Goal: Task Accomplishment & Management: Manage account settings

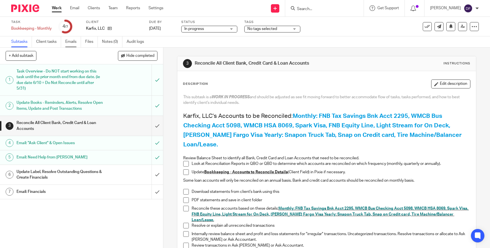
click at [70, 45] on link "Emails" at bounding box center [73, 41] width 16 height 11
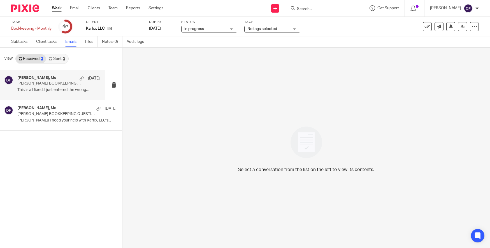
click at [52, 76] on div "Holly Utting, Me Oct 8" at bounding box center [58, 79] width 82 height 6
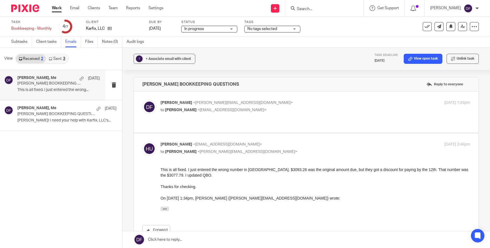
click at [332, 106] on div "Donna Ferguson <donna@amylcpa.com> to Holly Utting <hollyutting@gmail.com>" at bounding box center [264, 106] width 207 height 13
checkbox input "true"
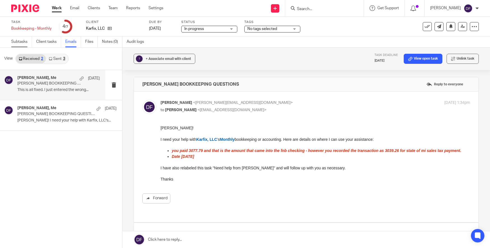
click at [27, 43] on link "Subtasks" at bounding box center [21, 41] width 21 height 11
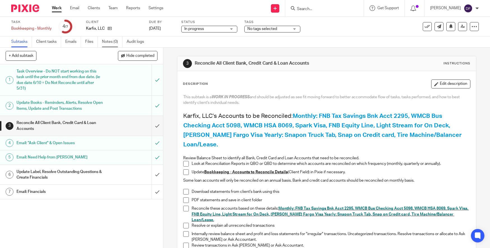
click at [117, 42] on link "Notes (0)" at bounding box center [112, 41] width 20 height 11
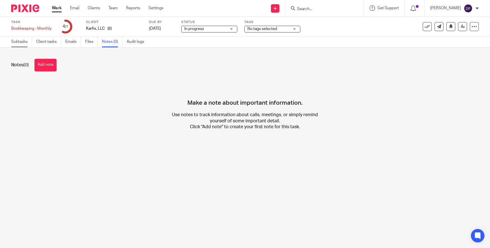
click at [23, 43] on link "Subtasks" at bounding box center [21, 41] width 21 height 11
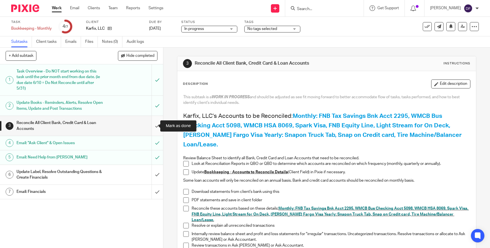
click at [151, 126] on input "submit" at bounding box center [81, 126] width 163 height 20
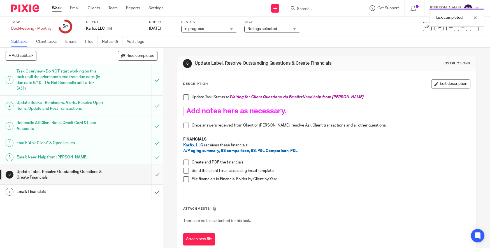
click at [154, 171] on input "submit" at bounding box center [81, 175] width 163 height 20
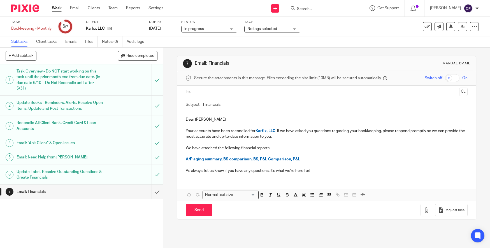
drag, startPoint x: 187, startPoint y: 91, endPoint x: 190, endPoint y: 90, distance: 3.5
click at [187, 91] on label "To:" at bounding box center [189, 92] width 6 height 6
click at [196, 92] on input "text" at bounding box center [326, 92] width 261 height 6
click at [417, 220] on div "Send You have unsaved changes Request files" at bounding box center [326, 211] width 299 height 19
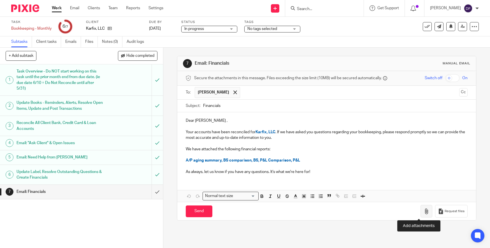
click at [424, 212] on icon "button" at bounding box center [427, 212] width 6 height 6
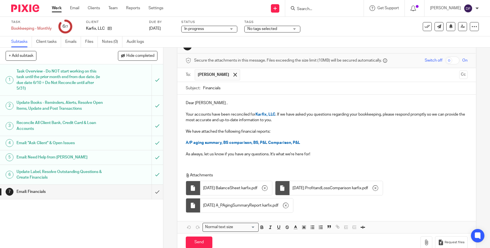
scroll to position [30, 0]
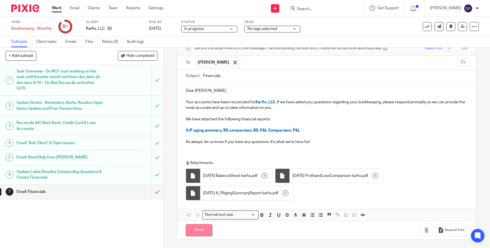
click at [197, 228] on input "Send" at bounding box center [199, 231] width 27 height 12
type input "Sent"
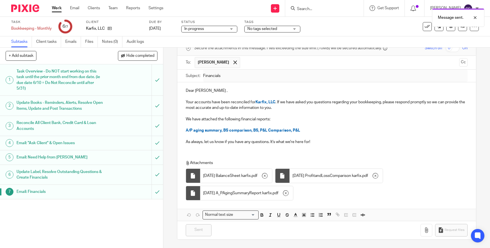
click at [56, 5] on link "Work" at bounding box center [57, 8] width 10 height 6
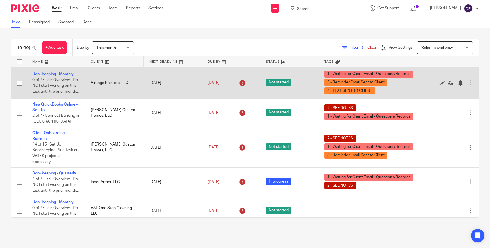
click at [52, 75] on link "Bookkeeping - Monthly" at bounding box center [53, 74] width 41 height 4
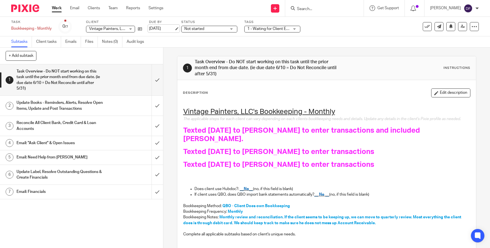
click at [173, 26] on link "Sep 24, 2025" at bounding box center [161, 29] width 25 height 6
click at [61, 9] on link "Work" at bounding box center [57, 8] width 10 height 6
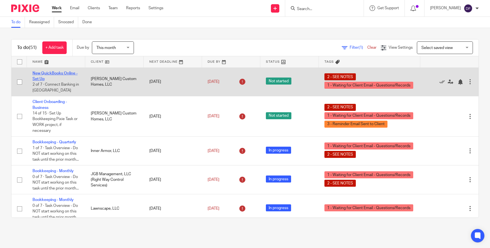
click at [56, 72] on link "New QuickBooks Online - Set Up" at bounding box center [55, 76] width 45 height 10
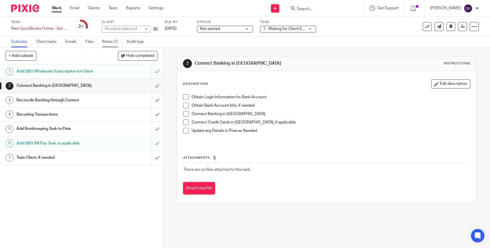
click at [107, 43] on link "Notes (1)" at bounding box center [112, 41] width 20 height 11
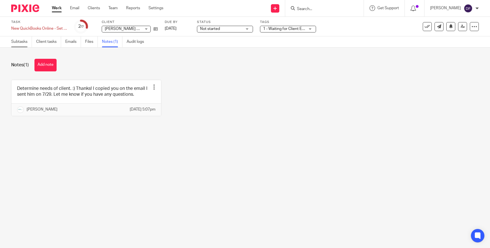
click at [18, 41] on link "Subtasks" at bounding box center [21, 41] width 21 height 11
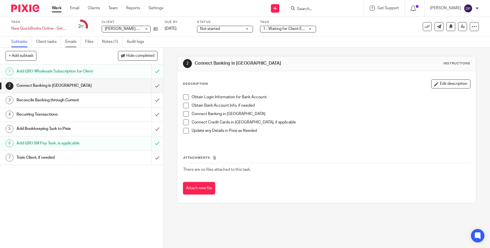
click at [76, 42] on link "Emails" at bounding box center [73, 41] width 16 height 11
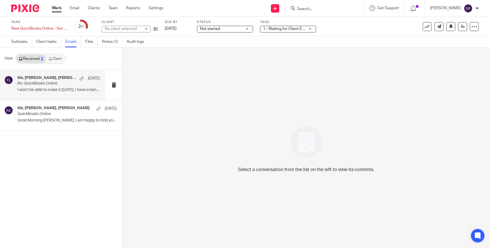
click at [62, 80] on h4 "Me, Josh Thompson, Amy Corfixsen" at bounding box center [46, 78] width 59 height 5
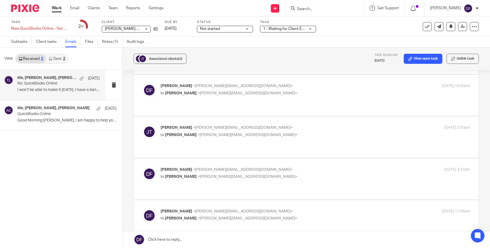
scroll to position [364, 0]
click at [320, 174] on p "to Josh Thompson <thompson.joshua086@gmail.com>" at bounding box center [264, 177] width 207 height 6
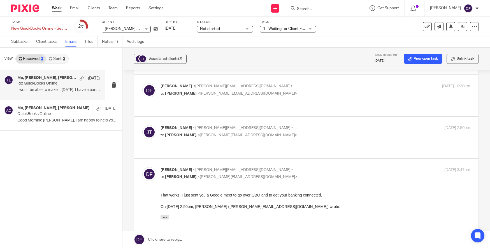
scroll to position [0, 0]
click at [320, 174] on p "to Josh Thompson <thompson.joshua086@gmail.com>" at bounding box center [264, 177] width 207 height 6
checkbox input "false"
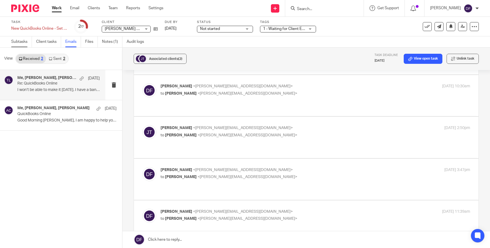
click at [21, 44] on link "Subtasks" at bounding box center [21, 41] width 21 height 11
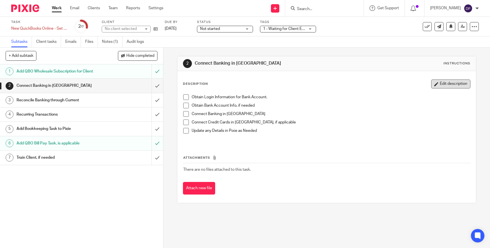
click at [441, 84] on button "Edit description" at bounding box center [450, 84] width 39 height 9
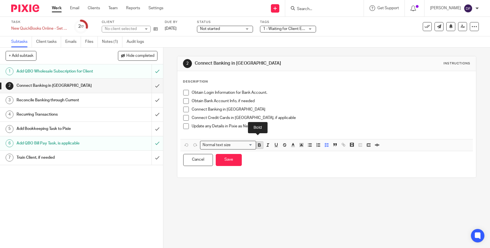
click at [258, 147] on icon "button" at bounding box center [259, 145] width 5 height 5
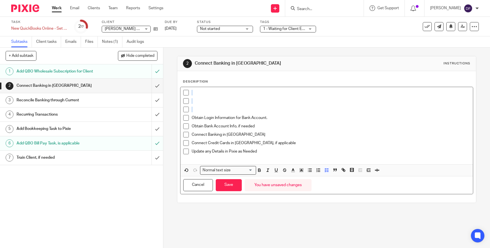
drag, startPoint x: 198, startPoint y: 108, endPoint x: 176, endPoint y: 93, distance: 26.4
click at [177, 93] on div "Description Obtain Login Information for Bank Account. Obtain Bank Account Info…" at bounding box center [326, 137] width 299 height 132
click at [325, 171] on icon "button" at bounding box center [326, 170] width 5 height 5
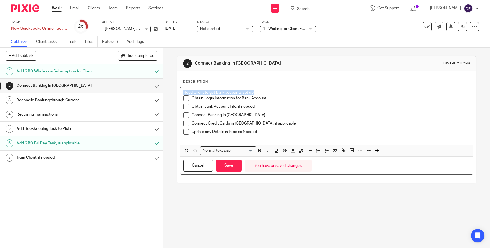
drag, startPoint x: 262, startPoint y: 91, endPoint x: 163, endPoint y: 88, distance: 99.6
click at [163, 88] on div "2 Connect Banking in QBO Instructions Description Need Client to get bank accou…" at bounding box center [326, 148] width 327 height 201
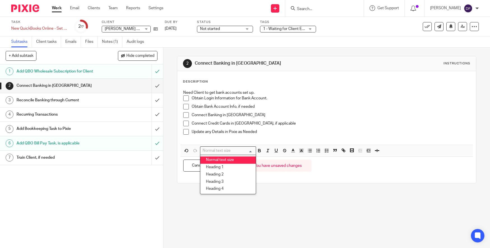
click at [246, 151] on input "Search for option" at bounding box center [227, 151] width 52 height 6
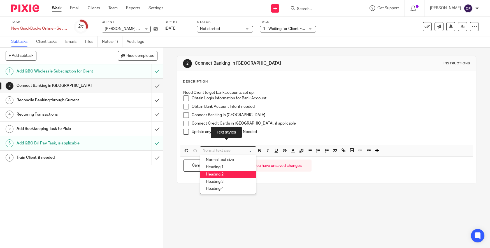
click at [244, 174] on li "Heading 2" at bounding box center [228, 174] width 56 height 7
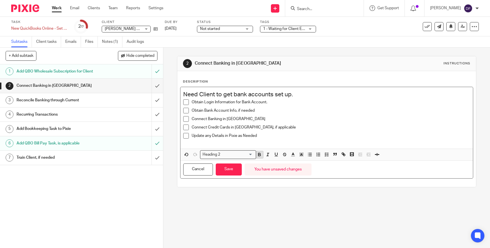
click at [259, 156] on icon "button" at bounding box center [259, 155] width 2 height 1
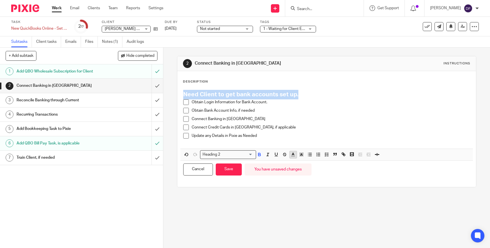
click at [290, 156] on button "button" at bounding box center [293, 154] width 7 height 7
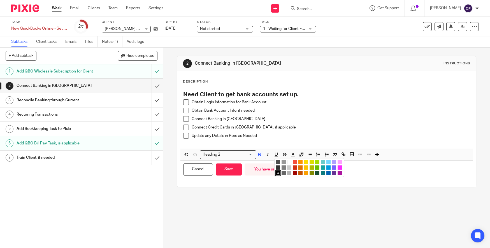
click at [321, 167] on li "color:#16A5A5" at bounding box center [323, 168] width 4 height 4
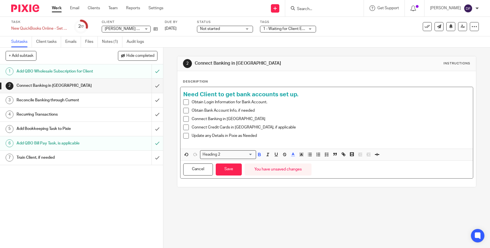
click at [332, 109] on p "Obtain Bank Account Info, if needed" at bounding box center [331, 111] width 279 height 6
click at [302, 98] on h2 "Need Client to get bank accounts set up." at bounding box center [326, 95] width 287 height 10
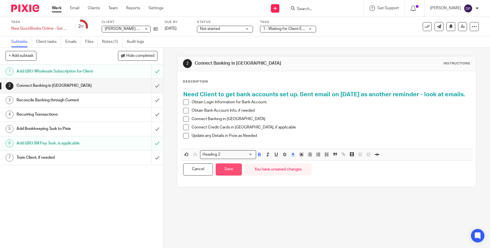
click at [235, 176] on button "Save" at bounding box center [229, 170] width 26 height 12
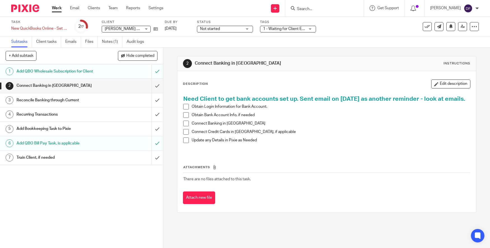
click at [56, 7] on link "Work" at bounding box center [57, 8] width 10 height 6
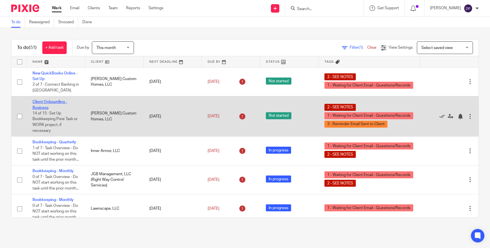
click at [41, 106] on link "Client Onboarding - Business" at bounding box center [50, 105] width 34 height 10
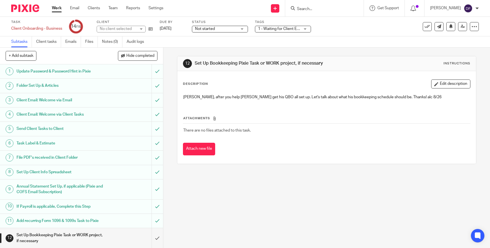
scroll to position [55, 0]
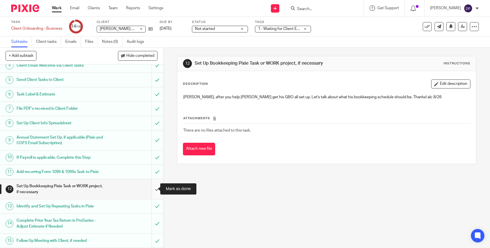
click at [151, 188] on input "submit" at bounding box center [81, 189] width 163 height 20
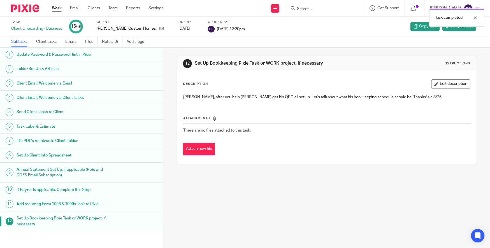
click at [53, 9] on link "Work" at bounding box center [57, 8] width 10 height 6
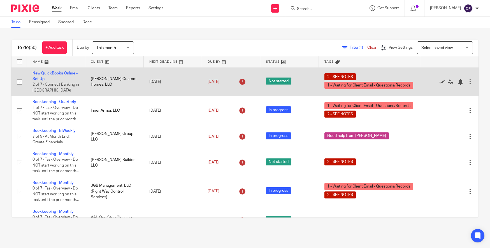
click at [238, 82] on icon at bounding box center [242, 81] width 9 height 9
click at [218, 81] on link "Oct 3, 2025" at bounding box center [220, 82] width 25 height 6
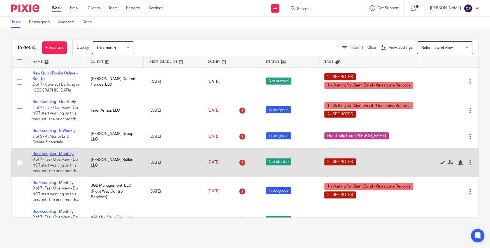
click at [44, 156] on link "Bookkeeping - Monthly" at bounding box center [53, 154] width 41 height 4
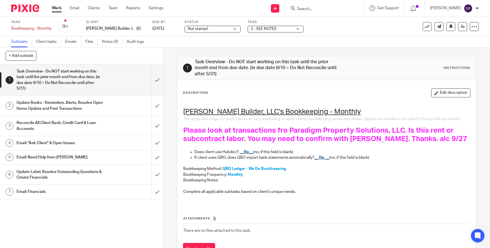
scroll to position [30, 0]
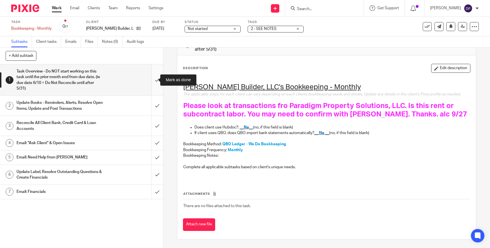
click at [152, 80] on input "submit" at bounding box center [81, 79] width 163 height 31
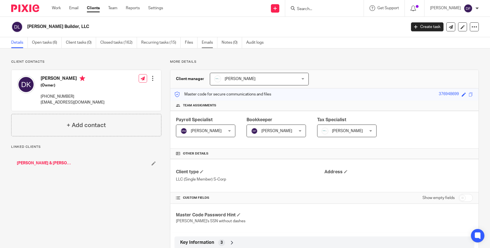
click at [206, 42] on link "Emails" at bounding box center [210, 42] width 16 height 11
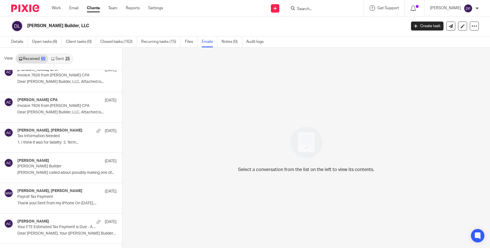
scroll to position [1335, 0]
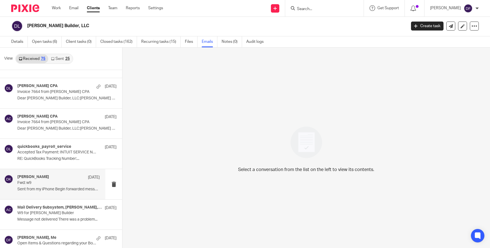
click at [29, 182] on p "Fwd: w9" at bounding box center [50, 183] width 66 height 5
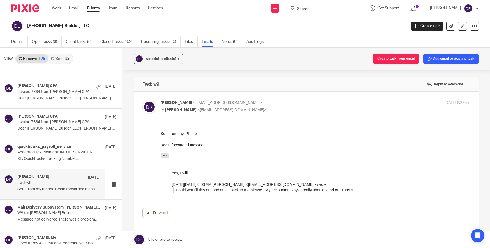
scroll to position [0, 0]
click at [43, 215] on p "W9 for Doug Kuiper Builder" at bounding box center [50, 213] width 66 height 5
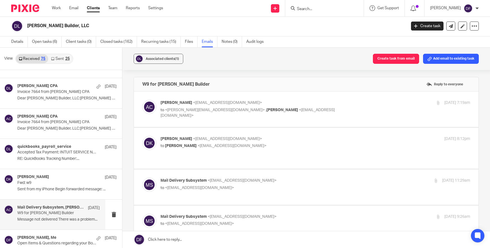
click at [347, 101] on p "Amy Corfixsen <amylcpa@gmail.com>" at bounding box center [264, 103] width 207 height 6
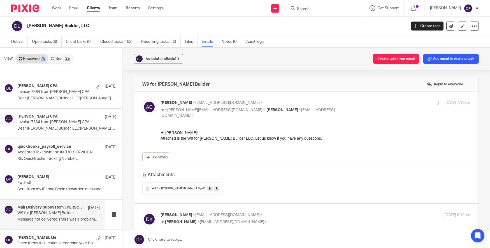
click at [343, 105] on p "Amy Corfixsen <amylcpa@gmail.com>" at bounding box center [264, 103] width 207 height 6
checkbox input "false"
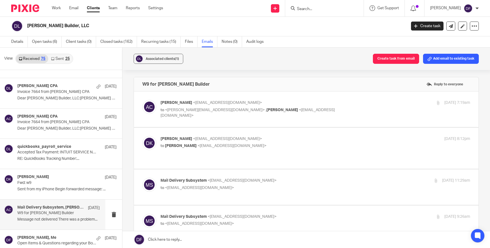
click at [334, 139] on p "Doug Kuiper <dougkuiper@sbcglobal.net>" at bounding box center [264, 139] width 207 height 6
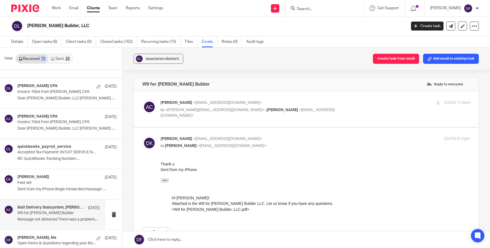
click at [334, 139] on p "Doug Kuiper <dougkuiper@sbcglobal.net>" at bounding box center [264, 139] width 207 height 6
checkbox input "false"
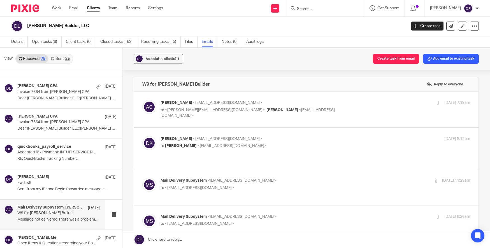
click at [333, 185] on p "to <amylcpa@gmail.com>" at bounding box center [264, 188] width 207 height 6
checkbox input "true"
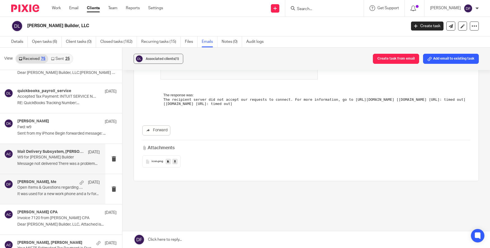
scroll to position [1391, 0]
click at [58, 185] on p "Open Items & Questions regarding your Bookkeeping. ACTION NEEDED" at bounding box center [50, 187] width 66 height 5
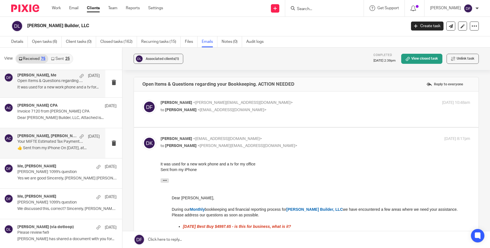
scroll to position [1503, 0]
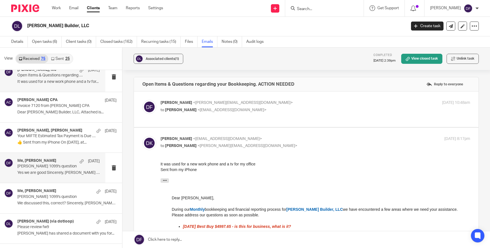
click at [55, 176] on div "Me, Amy Corfixsen Dec 12 Doug Kuiper 1099's question Yes we are good Sincerely,…" at bounding box center [58, 168] width 82 height 19
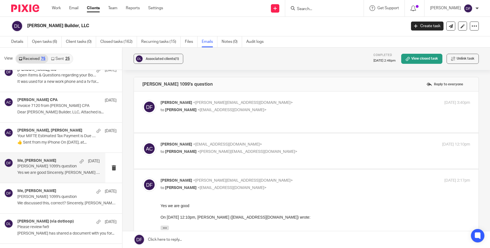
scroll to position [0, 0]
click at [337, 108] on p "to Amy Corfixsen <amylcpa@gmail.com>" at bounding box center [264, 110] width 207 height 6
checkbox input "true"
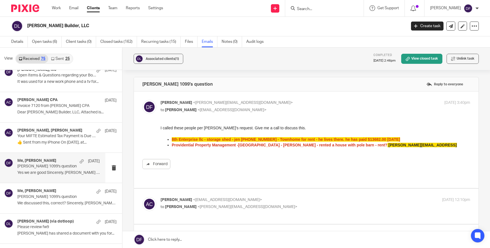
click at [278, 203] on div "Amy Corfixsen <amylcpa@gmail.com> to Donna Ferguson <donna@amylcpa.com>" at bounding box center [264, 203] width 207 height 13
checkbox input "true"
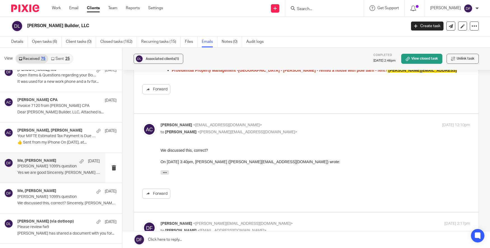
scroll to position [84, 0]
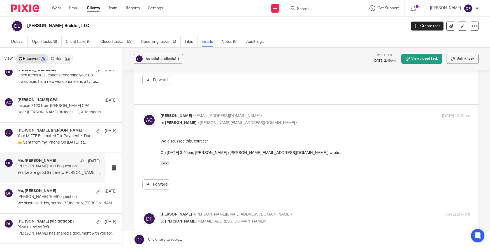
click at [278, 213] on div "Donna Ferguson <donna@amylcpa.com> to Amy Corfixsen <amylcpa@gmail.com>" at bounding box center [264, 218] width 207 height 13
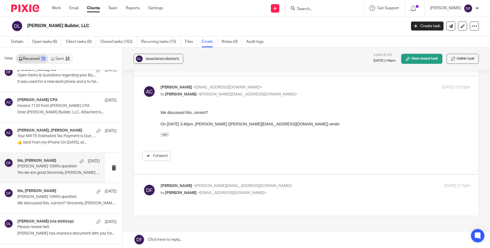
scroll to position [138, 0]
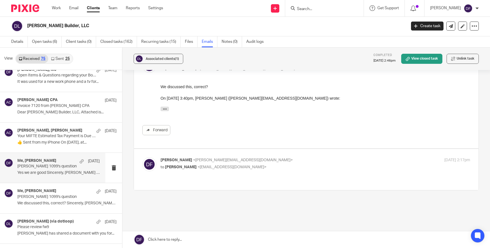
click at [309, 159] on div "Donna Ferguson <donna@amylcpa.com> to Amy Corfixsen <amylcpa@gmail.com>" at bounding box center [264, 164] width 207 height 13
checkbox input "true"
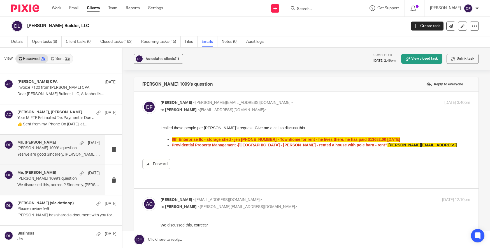
scroll to position [1531, 0]
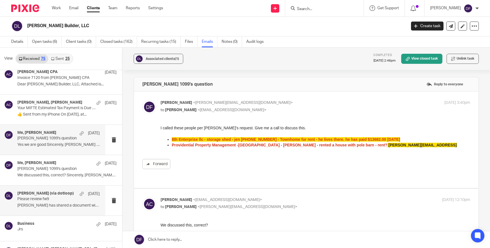
click at [48, 196] on div "Jared Schuitema (via dotloop) Dec 9" at bounding box center [58, 194] width 82 height 6
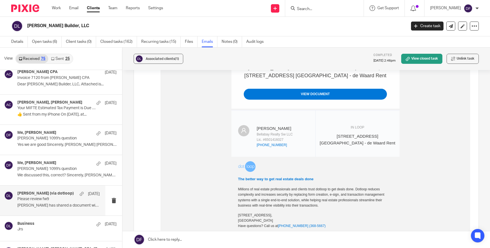
scroll to position [217, 0]
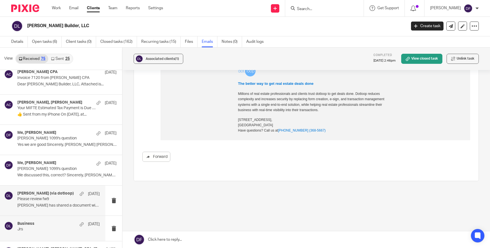
click at [48, 221] on div "Business Dec 9 Jrs" at bounding box center [52, 228] width 105 height 25
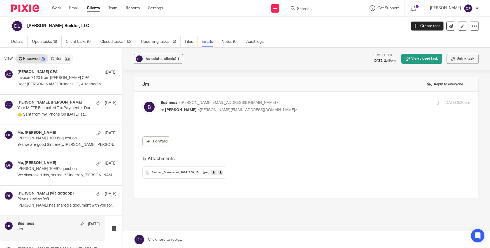
scroll to position [0, 0]
click at [190, 172] on span "Resized_Screenshot_20241209_151749_Yahoo_Mail_264453316663544_1733775481013" at bounding box center [177, 172] width 51 height 3
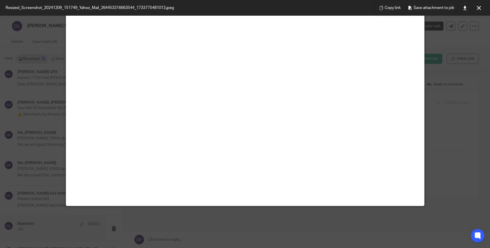
scroll to position [252, 0]
click at [482, 8] on button at bounding box center [478, 7] width 11 height 11
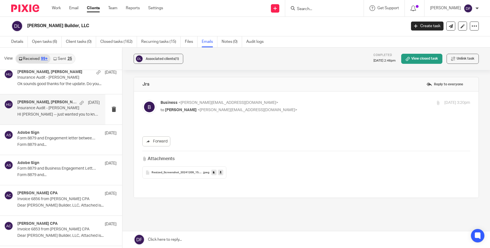
scroll to position [2064, 0]
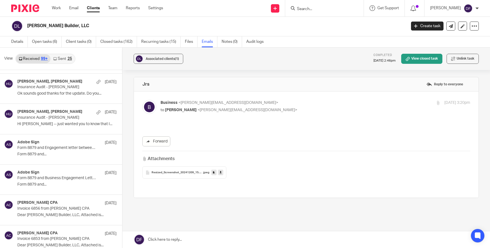
click at [65, 57] on link "Sent 25" at bounding box center [62, 58] width 24 height 9
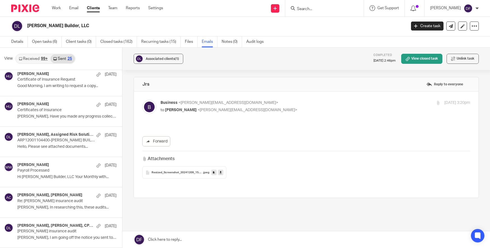
scroll to position [0, 0]
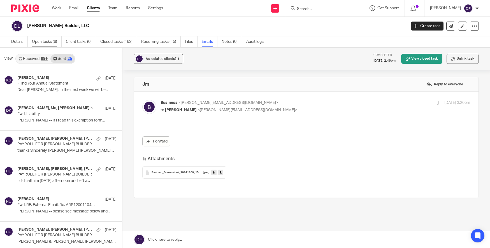
drag, startPoint x: 38, startPoint y: 41, endPoint x: 38, endPoint y: 38, distance: 3.1
click at [38, 40] on link "Open tasks (6)" at bounding box center [47, 41] width 30 height 11
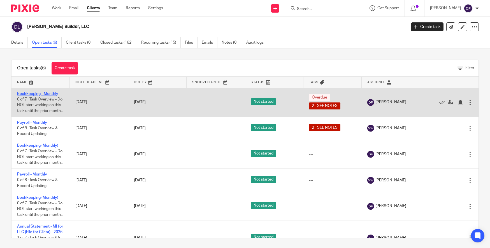
click at [32, 93] on link "Bookkeeping - Monthly" at bounding box center [37, 94] width 41 height 4
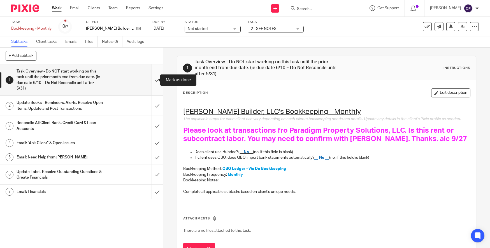
click at [151, 80] on input "submit" at bounding box center [81, 79] width 163 height 31
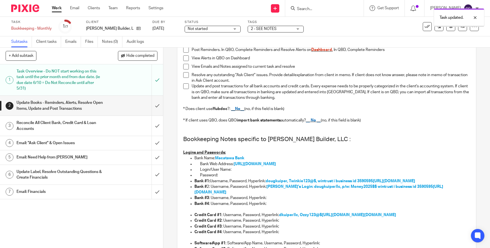
scroll to position [56, 0]
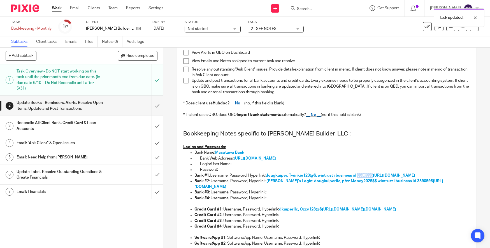
drag, startPoint x: 374, startPoint y: 174, endPoint x: 359, endPoint y: 177, distance: 15.3
click at [359, 177] on span "dougkuiper, Twinkie123@$, wintrust i business id 3590595" at bounding box center [319, 176] width 107 height 4
copy span "3590595"
click at [372, 212] on span "[URL][DOMAIN_NAME][DOMAIN_NAME]" at bounding box center [359, 210] width 74 height 4
click at [154, 106] on input "submit" at bounding box center [81, 106] width 163 height 20
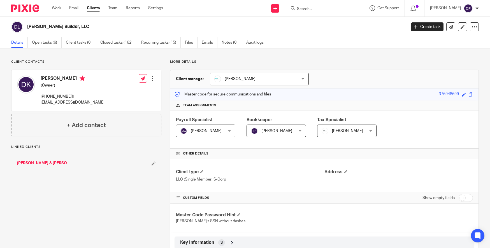
click at [459, 196] on input "checkbox" at bounding box center [466, 198] width 14 height 8
checkbox input "true"
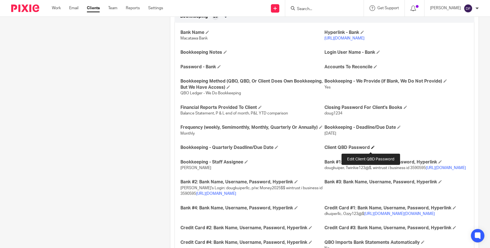
scroll to position [617, 0]
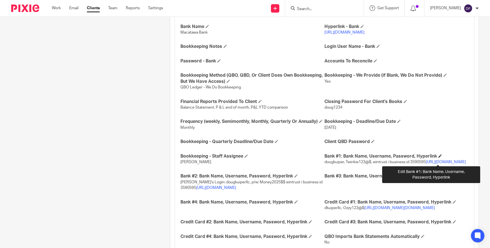
click at [439, 158] on span at bounding box center [440, 155] width 3 height 3
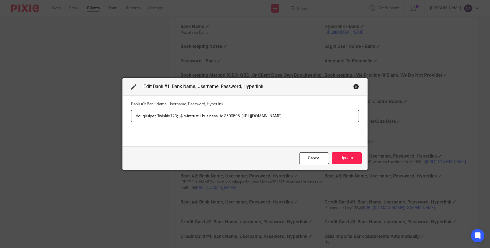
scroll to position [0, 84]
click at [200, 116] on input "dougkuiper, Twinkie123@$, wintrust i business id 3590595 [URL][DOMAIN_NAME]" at bounding box center [245, 116] width 228 height 13
drag, startPoint x: 181, startPoint y: 114, endPoint x: 160, endPoint y: 114, distance: 20.7
click at [158, 115] on input "dougkuiper, Twinkie123@$, wintrust i business id 3590595 [URL][DOMAIN_NAME]" at bounding box center [245, 116] width 228 height 13
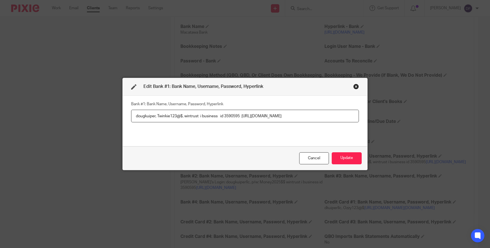
click at [161, 118] on input "dougkuiper, Twinkie123@$, wintrust i business id 3590595 [URL][DOMAIN_NAME]" at bounding box center [245, 116] width 228 height 13
drag, startPoint x: 181, startPoint y: 115, endPoint x: 155, endPoint y: 116, distance: 25.5
click at [155, 116] on input "dougkuiper, Twinkie123@$, wintrust i business id 3590595 [URL][DOMAIN_NAME]" at bounding box center [245, 116] width 228 height 13
click at [182, 117] on input "dougkuiper, Twinkie123@$, wintrust i business id 3590595 [URL][DOMAIN_NAME]" at bounding box center [245, 116] width 228 height 13
click at [179, 115] on input "dougkuiper, Twinkie123@$, wintrust i business id 3590595 [URL][DOMAIN_NAME]" at bounding box center [245, 116] width 228 height 13
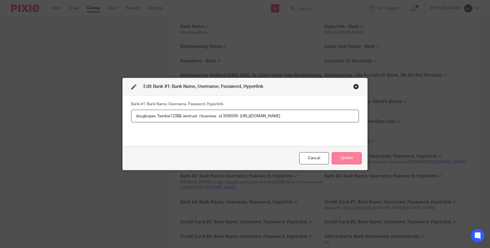
type input "dougkuiper, Twinkie123$$, wintrust i business id 3590595 [URL][DOMAIN_NAME]"
click at [345, 157] on button "Update" at bounding box center [347, 158] width 30 height 12
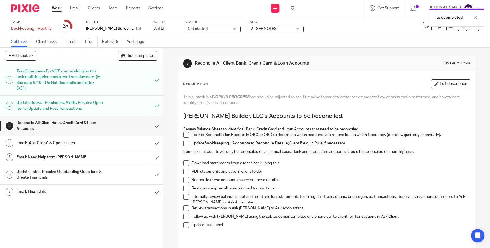
click at [151, 123] on input "submit" at bounding box center [81, 126] width 163 height 20
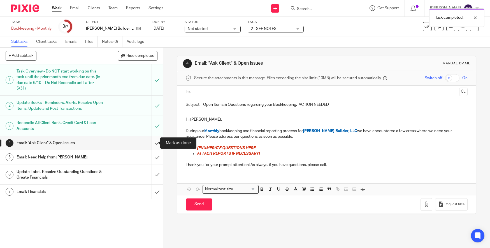
click at [150, 140] on input "submit" at bounding box center [81, 143] width 163 height 14
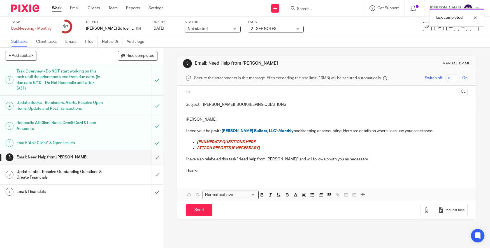
click at [151, 154] on input "submit" at bounding box center [81, 158] width 163 height 14
click at [152, 172] on input "submit" at bounding box center [81, 175] width 163 height 20
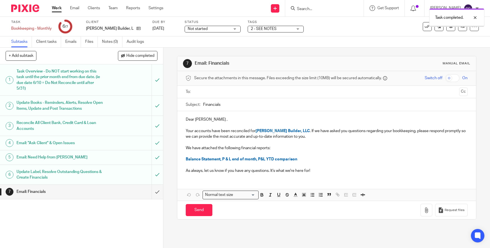
click at [207, 91] on input "text" at bounding box center [326, 92] width 261 height 6
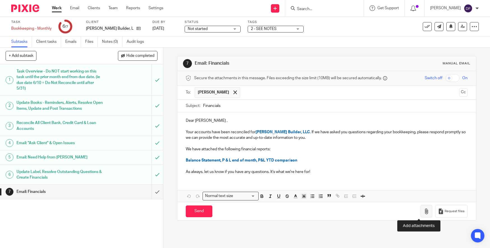
click at [421, 207] on button "button" at bounding box center [427, 211] width 12 height 13
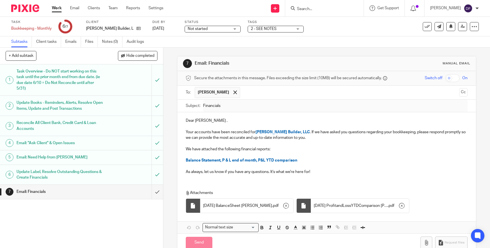
scroll to position [13, 0]
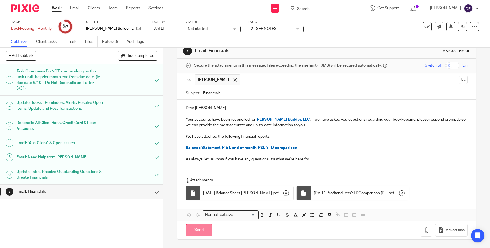
click at [201, 230] on input "Send" at bounding box center [199, 231] width 27 height 12
type input "Sent"
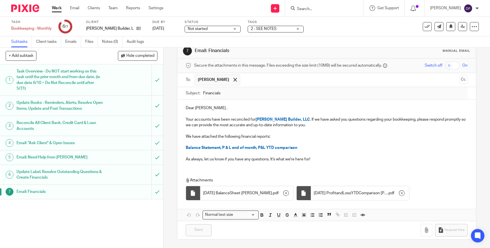
click at [55, 8] on link "Work" at bounding box center [57, 8] width 10 height 6
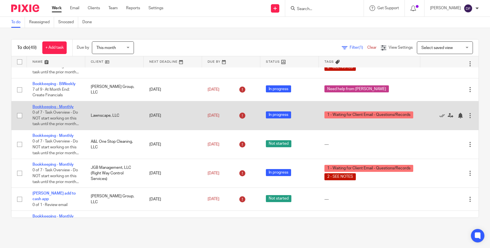
scroll to position [28, 0]
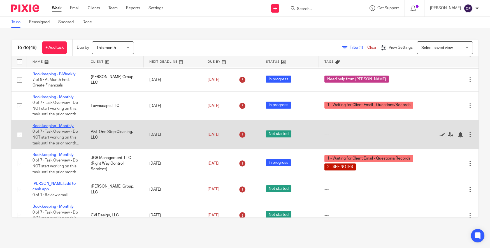
click at [49, 128] on link "Bookkeeping - Monthly" at bounding box center [53, 126] width 41 height 4
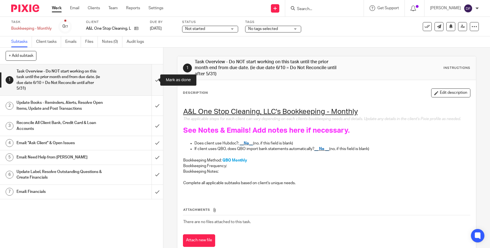
click at [156, 79] on input "submit" at bounding box center [81, 79] width 163 height 31
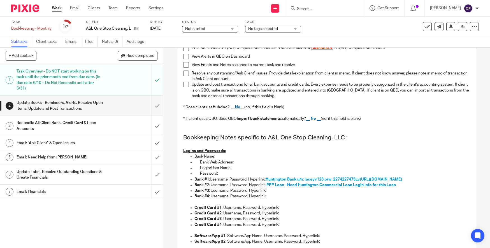
scroll to position [56, 0]
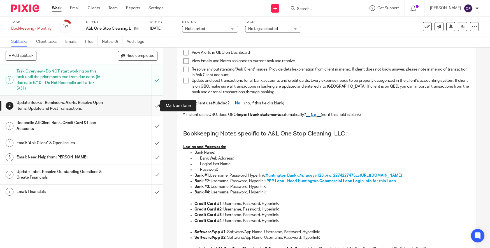
click at [152, 102] on input "submit" at bounding box center [81, 106] width 163 height 20
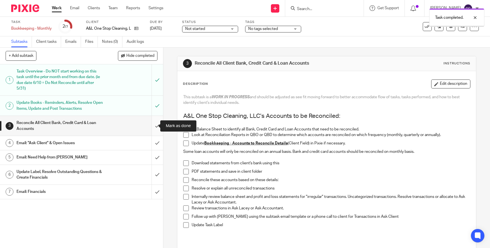
click at [152, 126] on input "submit" at bounding box center [81, 126] width 163 height 20
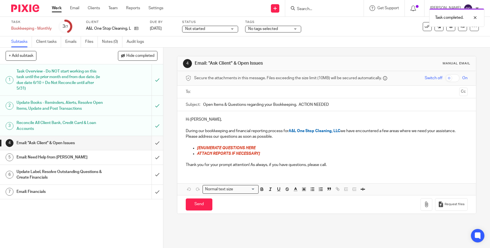
click at [151, 140] on input "submit" at bounding box center [81, 143] width 163 height 14
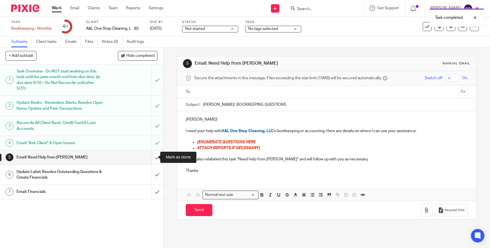
click at [152, 157] on input "submit" at bounding box center [81, 158] width 163 height 14
click at [152, 173] on input "submit" at bounding box center [81, 175] width 163 height 20
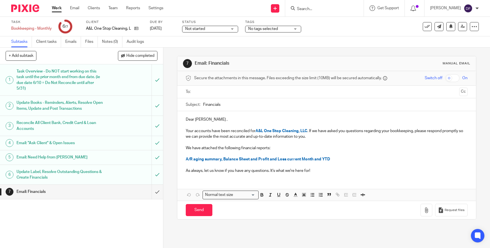
click at [210, 92] on input "text" at bounding box center [326, 92] width 261 height 6
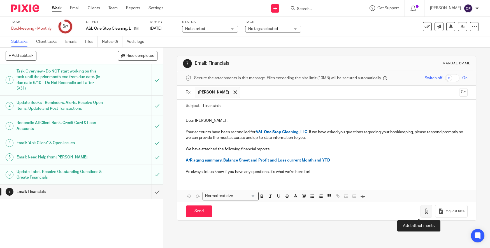
click at [424, 212] on icon "button" at bounding box center [427, 212] width 6 height 6
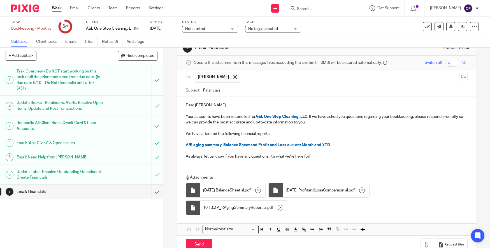
scroll to position [30, 0]
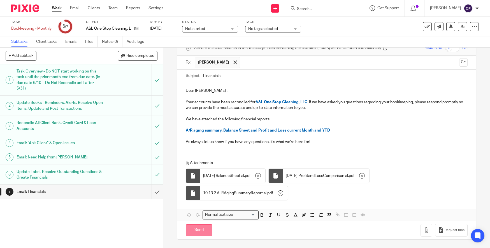
click at [195, 231] on input "Send" at bounding box center [199, 231] width 27 height 12
type input "Sent"
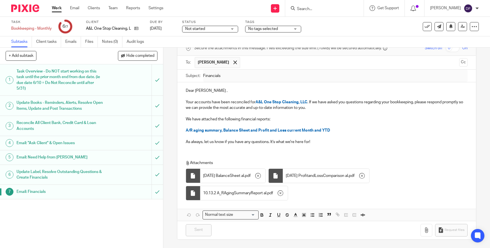
click at [55, 7] on link "Work" at bounding box center [57, 8] width 10 height 6
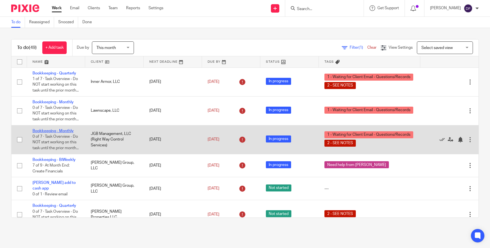
click at [55, 133] on link "Bookkeeping - Monthly" at bounding box center [53, 131] width 41 height 4
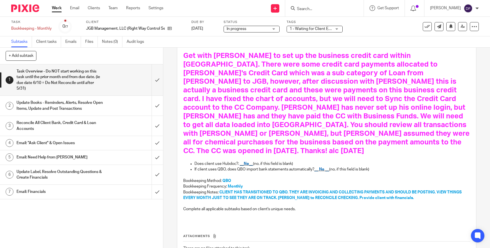
scroll to position [112, 0]
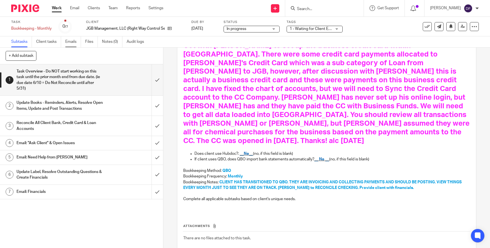
click at [66, 43] on link "Emails" at bounding box center [73, 41] width 16 height 11
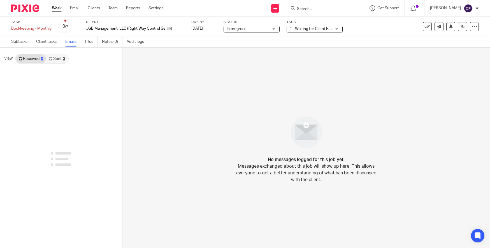
click at [65, 59] on link "Sent 2" at bounding box center [57, 58] width 22 height 9
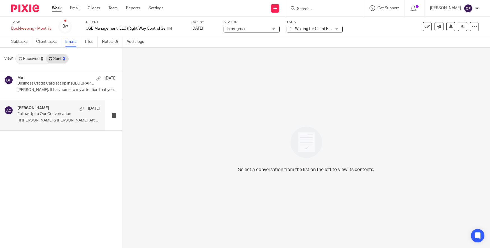
click at [54, 114] on p "Follow Up to Our Conversation" at bounding box center [50, 114] width 66 height 5
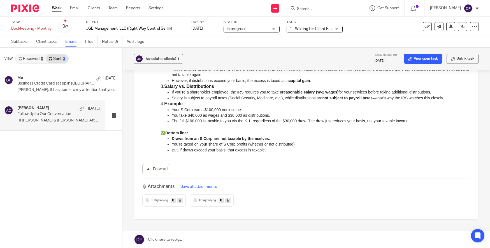
scroll to position [140, 0]
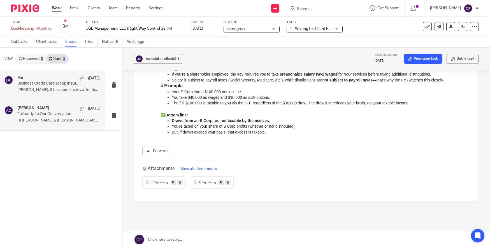
click at [63, 89] on p "Brad, It has come to my attention that you..." at bounding box center [58, 90] width 82 height 5
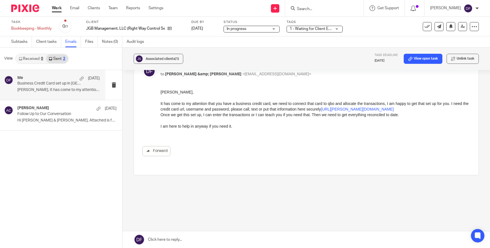
scroll to position [0, 0]
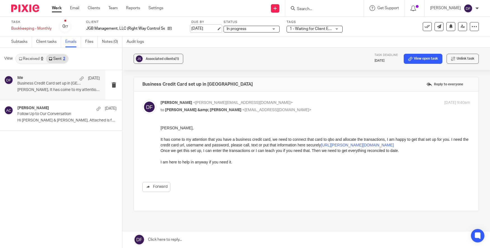
click at [206, 27] on link "Oct 9, 2025" at bounding box center [203, 29] width 25 height 6
click at [53, 10] on link "Work" at bounding box center [57, 8] width 10 height 6
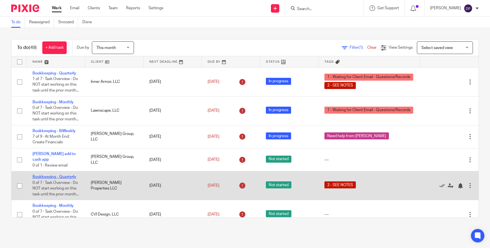
click at [47, 179] on link "Bookkeeping - Quarterly" at bounding box center [55, 177] width 44 height 4
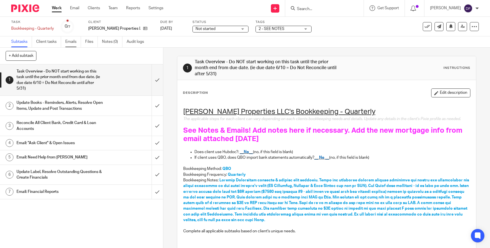
click at [68, 43] on link "Emails" at bounding box center [73, 41] width 16 height 11
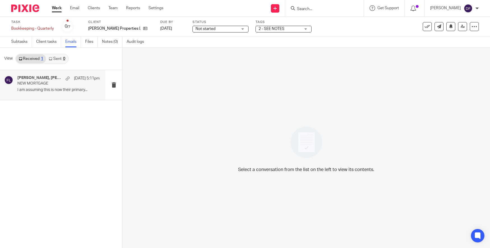
click at [31, 89] on p "I am assuming this is now their primary..." at bounding box center [58, 90] width 82 height 5
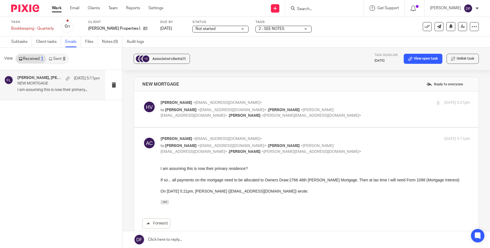
click at [310, 105] on p "Heather VanKley <heathervk@playenviro.com>" at bounding box center [264, 103] width 207 height 6
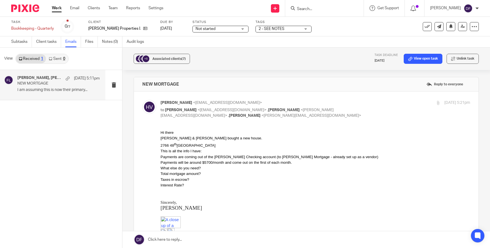
click at [310, 105] on p "Heather VanKley <heathervk@playenviro.com>" at bounding box center [264, 103] width 207 height 6
checkbox input "false"
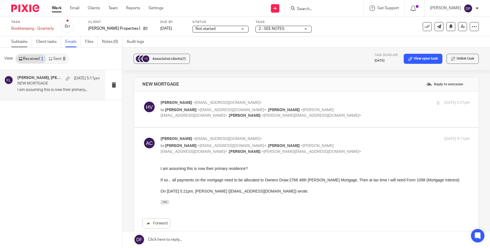
click at [22, 46] on link "Subtasks" at bounding box center [21, 41] width 21 height 11
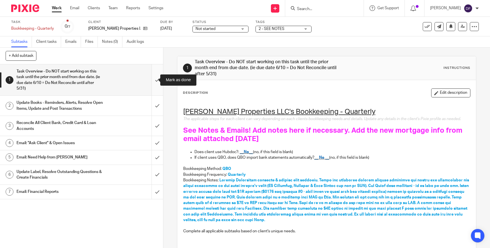
click at [153, 81] on input "submit" at bounding box center [81, 79] width 163 height 31
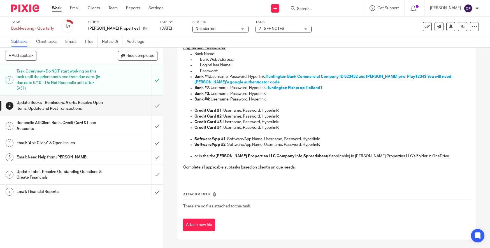
scroll to position [255, 0]
click at [151, 105] on input "submit" at bounding box center [81, 106] width 163 height 20
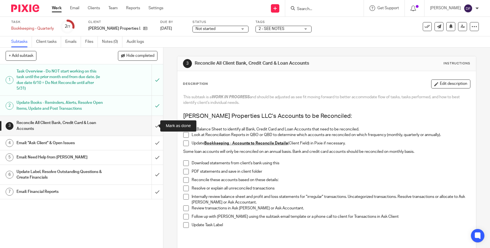
drag, startPoint x: 151, startPoint y: 125, endPoint x: 150, endPoint y: 129, distance: 4.3
click at [150, 128] on input "submit" at bounding box center [81, 126] width 163 height 20
drag, startPoint x: 151, startPoint y: 147, endPoint x: 151, endPoint y: 159, distance: 12.1
click at [151, 147] on input "submit" at bounding box center [81, 143] width 163 height 14
click at [151, 159] on input "submit" at bounding box center [81, 158] width 163 height 14
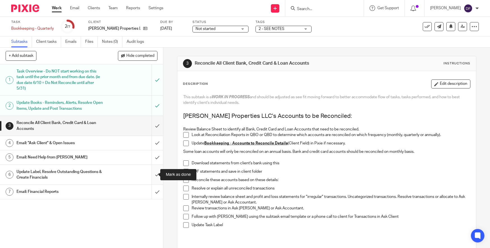
click at [152, 172] on input "submit" at bounding box center [81, 175] width 163 height 20
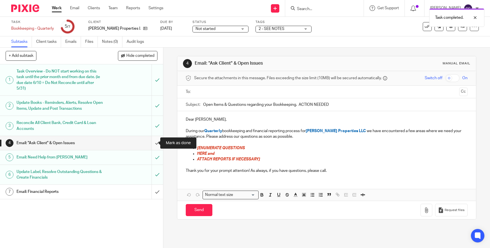
click at [155, 139] on input "submit" at bounding box center [81, 143] width 163 height 14
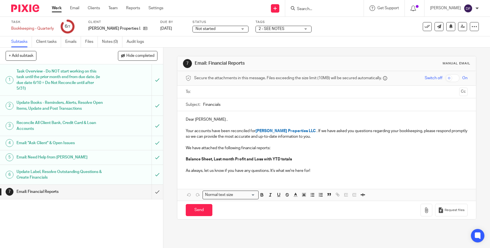
click at [214, 93] on input "text" at bounding box center [326, 92] width 261 height 6
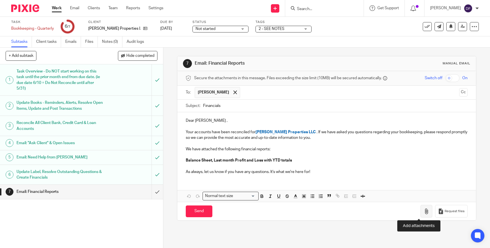
click at [421, 215] on button "button" at bounding box center [427, 211] width 12 height 13
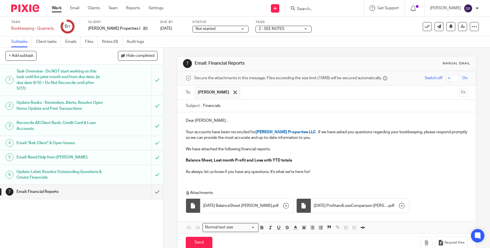
scroll to position [13, 0]
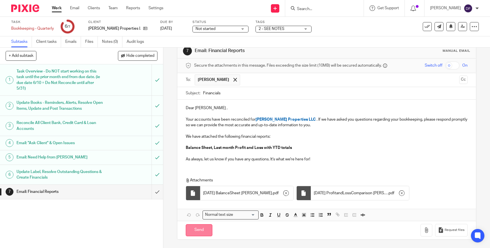
click at [196, 235] on input "Send" at bounding box center [199, 231] width 27 height 12
type input "Sent"
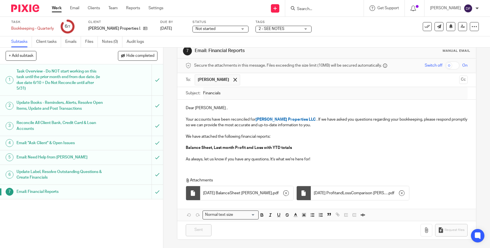
click at [57, 8] on link "Work" at bounding box center [57, 8] width 10 height 6
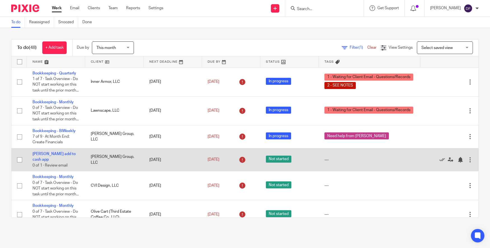
scroll to position [28, 0]
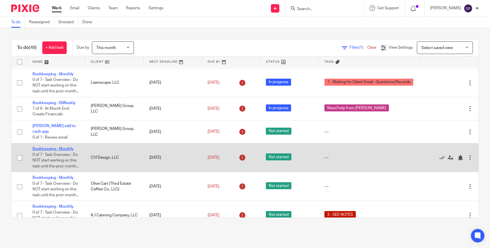
click at [45, 151] on link "Bookkeeping - Monthly" at bounding box center [53, 149] width 41 height 4
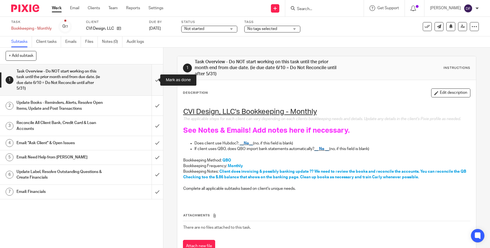
click at [148, 78] on input "submit" at bounding box center [81, 79] width 163 height 31
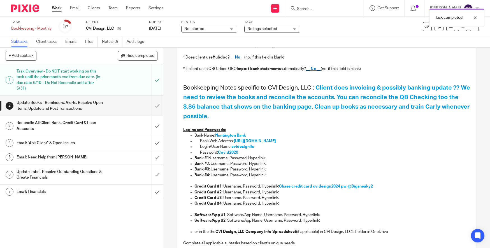
scroll to position [112, 0]
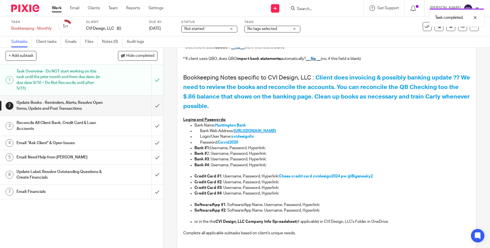
click at [276, 133] on span "https://onlinebanking.huntington.com/rol/Auth/login.aspx" at bounding box center [255, 131] width 42 height 4
click at [153, 106] on input "submit" at bounding box center [81, 106] width 163 height 20
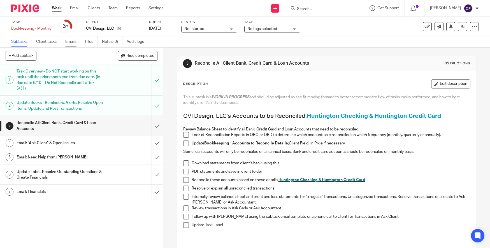
click at [72, 41] on link "Emails" at bounding box center [73, 41] width 16 height 11
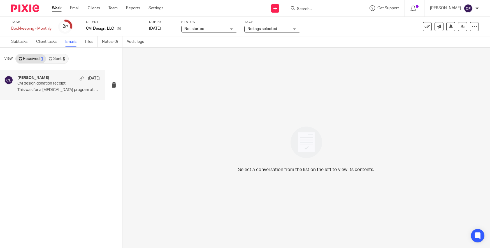
click at [18, 91] on p "This was for a breast cancer program at my..." at bounding box center [58, 90] width 82 height 5
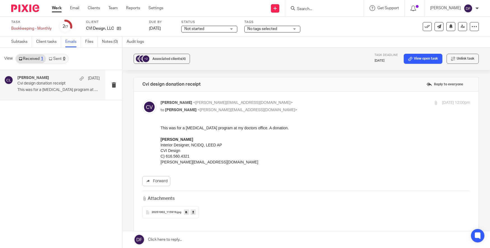
click at [162, 212] on span "20251002_115919" at bounding box center [164, 212] width 25 height 3
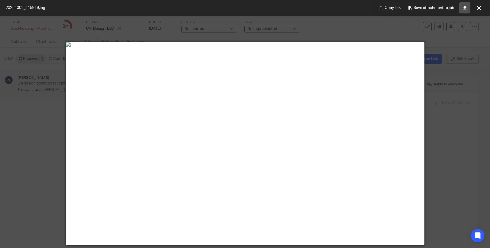
click at [465, 10] on icon at bounding box center [465, 8] width 4 height 4
click at [478, 9] on icon at bounding box center [479, 8] width 4 height 4
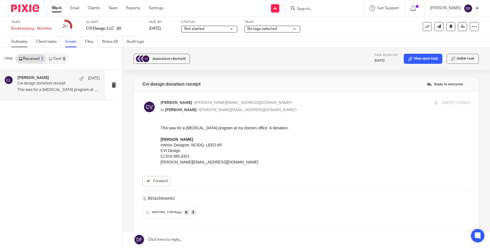
click at [18, 40] on link "Subtasks" at bounding box center [21, 41] width 21 height 11
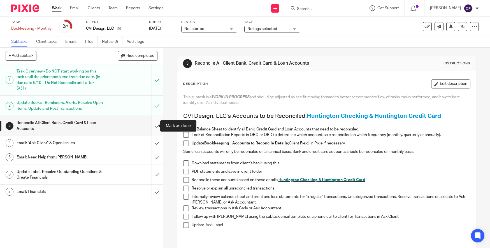
click at [149, 124] on input "submit" at bounding box center [81, 126] width 163 height 20
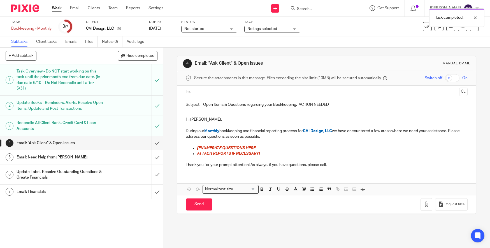
click at [214, 90] on input "text" at bounding box center [326, 92] width 261 height 6
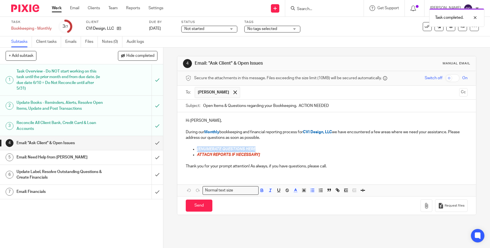
drag, startPoint x: 260, startPoint y: 149, endPoint x: 192, endPoint y: 151, distance: 68.1
click at [197, 151] on li "[ENUMERATE QUESTIONS HERE" at bounding box center [332, 150] width 271 height 6
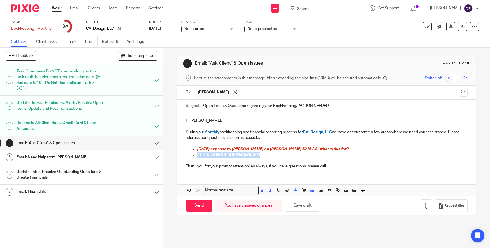
drag, startPoint x: 276, startPoint y: 158, endPoint x: 192, endPoint y: 158, distance: 83.8
click at [197, 158] on li "ATTACH REPORTS IF NECESSARY]" at bounding box center [332, 155] width 271 height 6
click at [346, 147] on p "9.26.25 expense to Riddle on Chase cc $216.24 - what is this for?" at bounding box center [332, 150] width 271 height 6
click at [302, 211] on button "Save draft" at bounding box center [302, 206] width 35 height 12
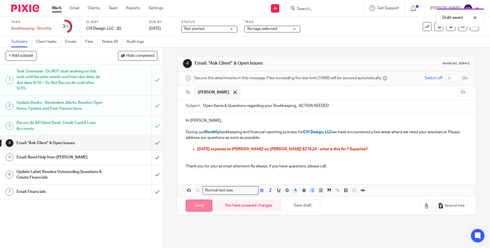
click at [190, 206] on input "Send" at bounding box center [199, 206] width 27 height 12
type input "Sent"
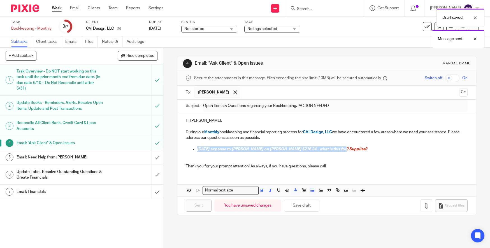
drag, startPoint x: 339, startPoint y: 150, endPoint x: 184, endPoint y: 152, distance: 155.0
click at [184, 152] on div "Hi Carly, During our Monthly bookkeeping and financial reporting process for CV…" at bounding box center [326, 142] width 299 height 61
copy span "9.26.25 expense to Riddle on Chase cc $216.24 - what is this for? Supplies?"
click at [149, 157] on input "submit" at bounding box center [81, 158] width 163 height 14
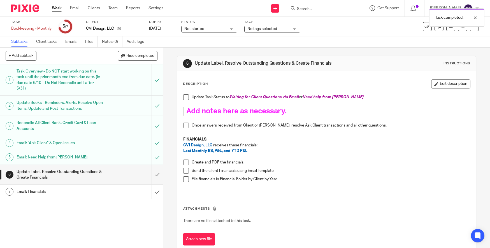
click at [151, 174] on input "submit" at bounding box center [81, 175] width 163 height 20
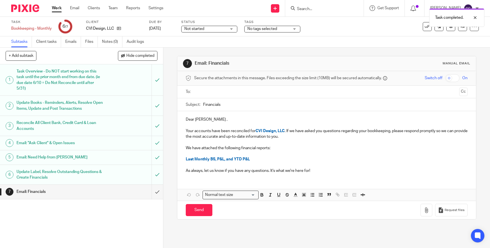
click at [232, 87] on div at bounding box center [327, 92] width 265 height 13
click at [230, 91] on input "text" at bounding box center [326, 92] width 261 height 6
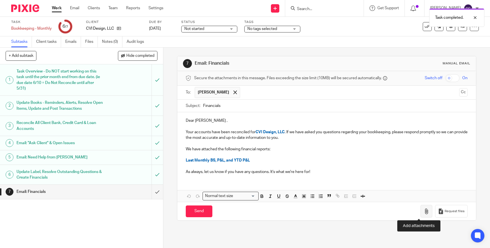
click at [424, 214] on icon "button" at bounding box center [427, 212] width 6 height 6
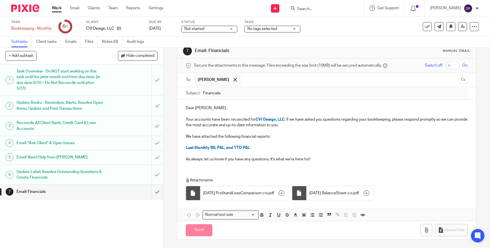
scroll to position [13, 0]
click at [190, 229] on input "Send" at bounding box center [199, 231] width 27 height 12
type input "Sent"
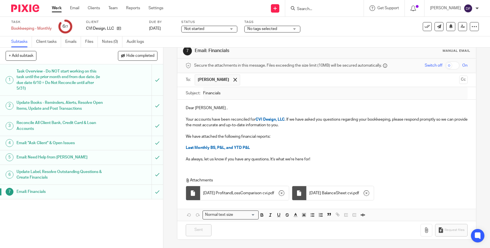
click at [54, 6] on link "Work" at bounding box center [57, 8] width 10 height 6
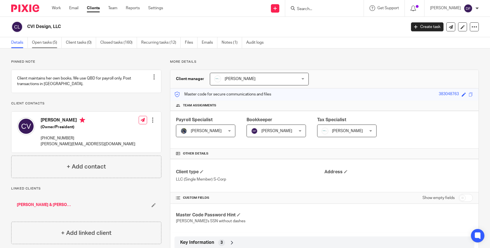
click at [39, 44] on link "Open tasks (5)" at bounding box center [47, 42] width 30 height 11
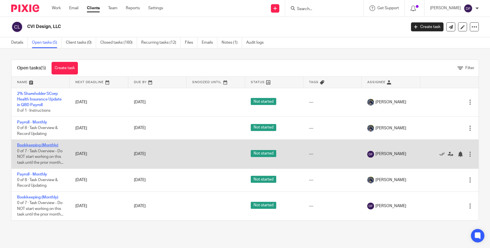
click at [31, 146] on link "Bookkeeping (Monthly)" at bounding box center [37, 146] width 41 height 4
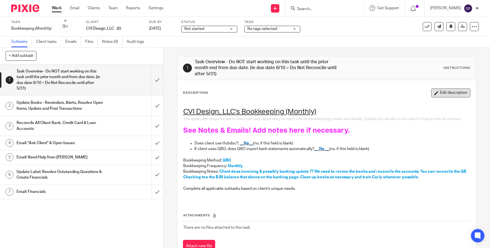
click at [449, 91] on button "Edit description" at bounding box center [450, 93] width 39 height 9
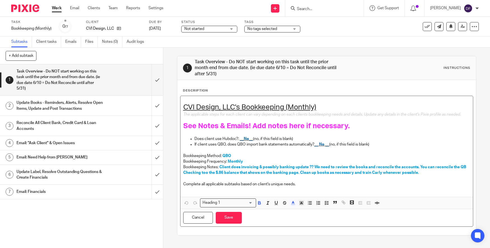
click at [355, 131] on h1 "See Notes & Emails! Add notes here if necessary." at bounding box center [326, 126] width 287 height 9
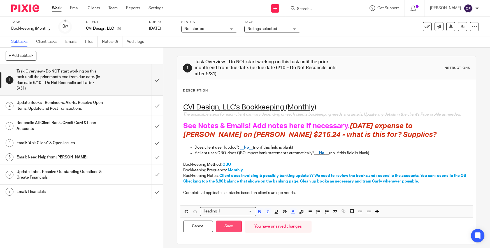
click at [228, 233] on button "Save" at bounding box center [229, 227] width 26 height 12
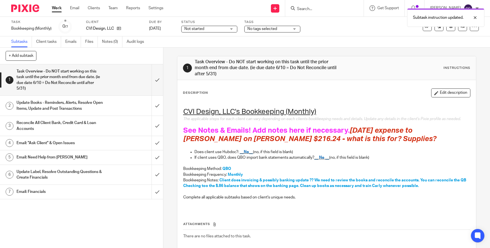
click at [260, 28] on span "No tags selected" at bounding box center [263, 29] width 30 height 4
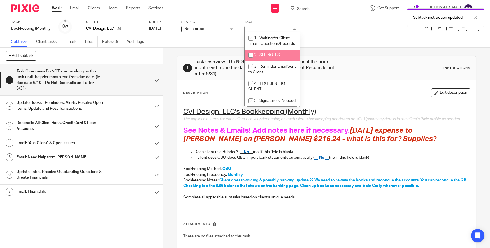
click at [260, 57] on li "2 - SEE NOTES" at bounding box center [273, 55] width 56 height 11
checkbox input "true"
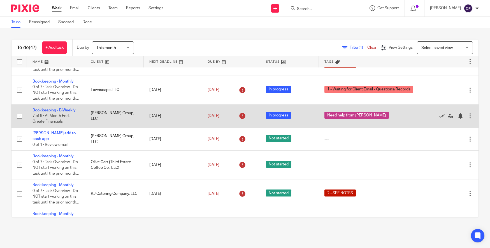
scroll to position [56, 0]
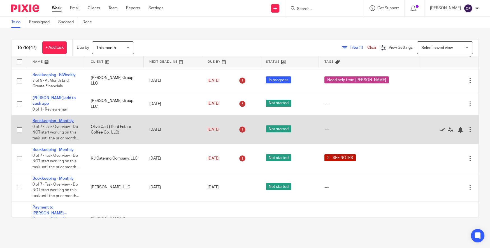
click at [43, 123] on link "Bookkeeping - Monthly" at bounding box center [53, 121] width 41 height 4
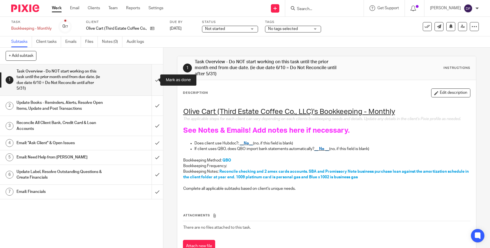
click at [149, 83] on input "submit" at bounding box center [81, 79] width 163 height 31
click at [150, 108] on input "submit" at bounding box center [81, 106] width 163 height 20
click at [150, 121] on input "submit" at bounding box center [81, 126] width 163 height 20
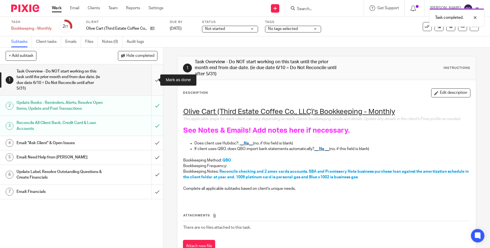
click at [156, 81] on input "submit" at bounding box center [81, 79] width 163 height 31
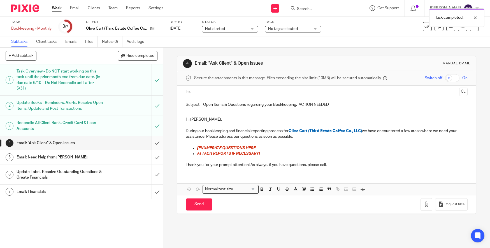
click at [152, 143] on input "submit" at bounding box center [81, 143] width 163 height 14
click at [156, 162] on input "submit" at bounding box center [81, 158] width 163 height 14
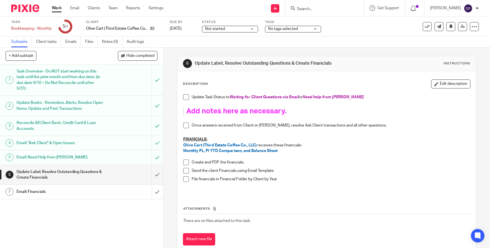
click at [120, 146] on div "Email: "Ask Client" & Open Issues" at bounding box center [82, 143] width 130 height 8
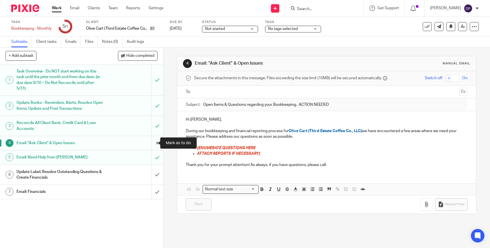
click at [148, 142] on input "submit" at bounding box center [81, 143] width 163 height 14
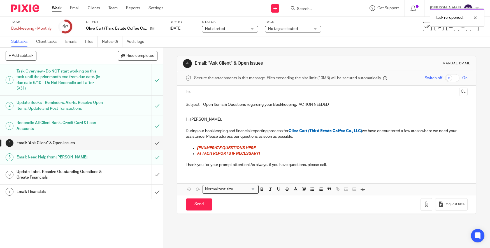
click at [196, 95] on input "text" at bounding box center [326, 92] width 261 height 6
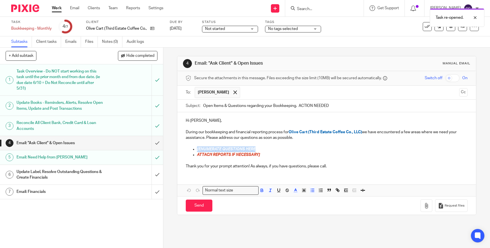
drag, startPoint x: 258, startPoint y: 147, endPoint x: 195, endPoint y: 149, distance: 63.4
click at [197, 149] on p "[ENUMERATE QUESTIONS HERE" at bounding box center [332, 150] width 271 height 6
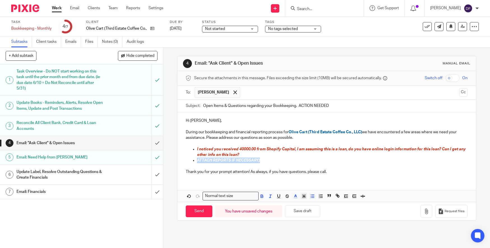
drag, startPoint x: 264, startPoint y: 161, endPoint x: 195, endPoint y: 162, distance: 68.7
click at [197, 162] on p "ATTACH REPORTS IF NECESSARY]" at bounding box center [332, 161] width 271 height 6
click at [314, 211] on button "Save draft" at bounding box center [302, 212] width 35 height 12
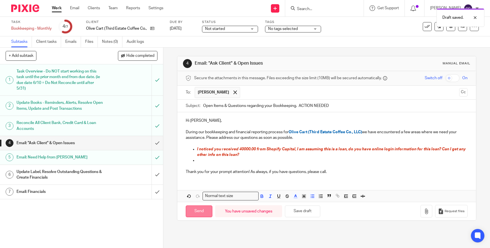
click at [199, 211] on input "Send" at bounding box center [199, 212] width 27 height 12
type input "Sent"
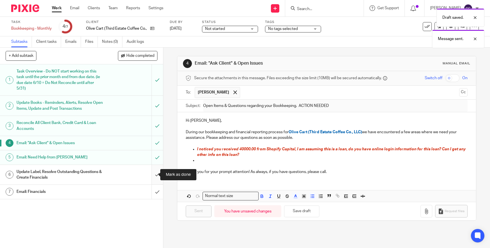
click at [149, 174] on input "submit" at bounding box center [81, 175] width 163 height 20
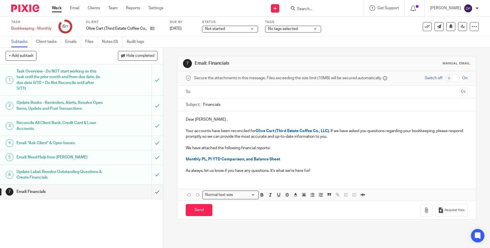
click at [204, 91] on input "text" at bounding box center [326, 92] width 261 height 6
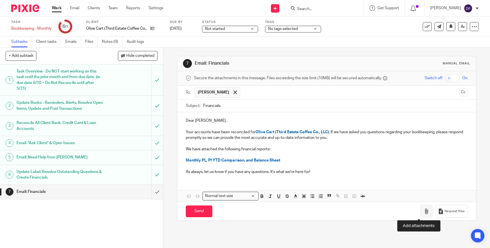
click at [421, 216] on button "button" at bounding box center [427, 211] width 12 height 13
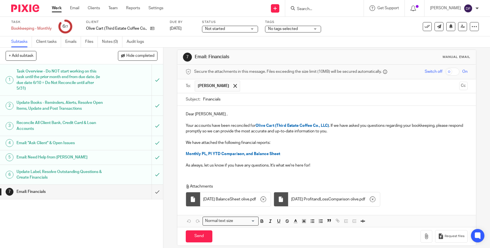
scroll to position [13, 0]
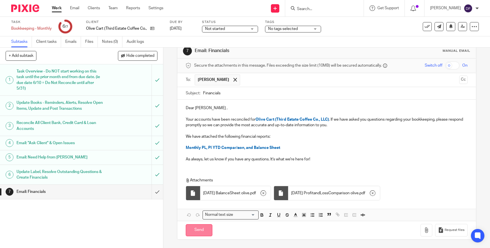
click at [202, 230] on input "Send" at bounding box center [199, 231] width 27 height 12
type input "Sent"
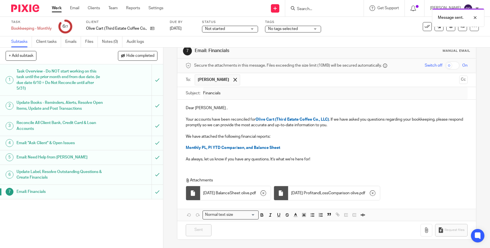
click at [70, 142] on h1 "Email: "Ask Client" & Open Issues" at bounding box center [60, 143] width 86 height 8
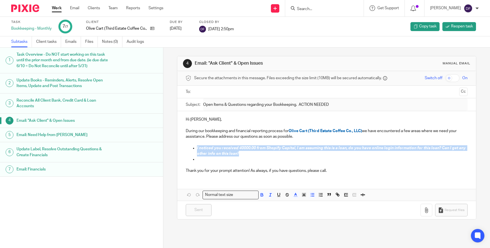
drag, startPoint x: 261, startPoint y: 154, endPoint x: 160, endPoint y: 145, distance: 101.3
click at [160, 145] on div "1 Task Overview - Do NOT start working on this task until the prior month end f…" at bounding box center [245, 148] width 490 height 201
copy span "I noticed you received 40000.00 from Shopify Capital, I am assuming this is a l…"
click at [151, 30] on icon at bounding box center [152, 28] width 4 height 4
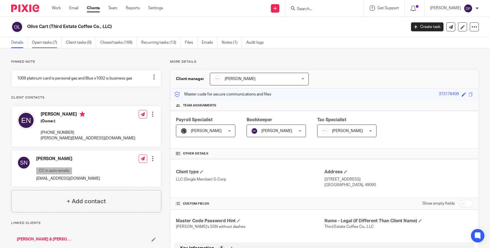
click at [46, 46] on link "Open tasks (7)" at bounding box center [47, 42] width 30 height 11
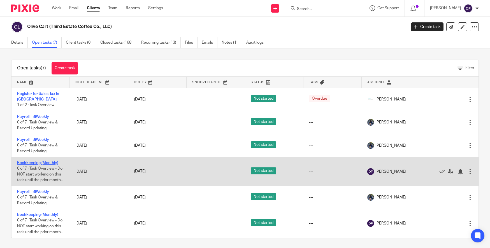
click at [33, 165] on link "Bookkeeping (Monthly)" at bounding box center [37, 163] width 41 height 4
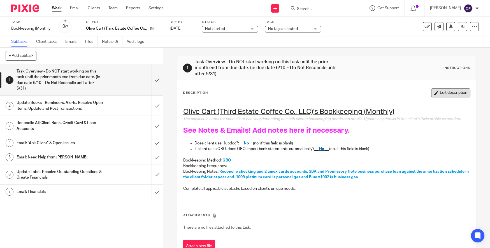
click at [441, 91] on button "Edit description" at bounding box center [450, 93] width 39 height 9
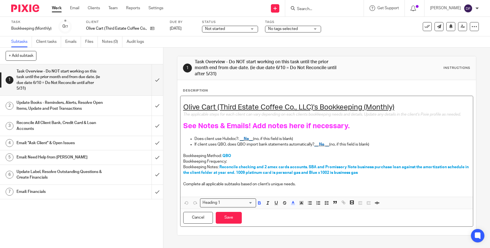
click at [350, 130] on h1 "See Notes & Emails! Add notes here if necessary." at bounding box center [326, 126] width 287 height 9
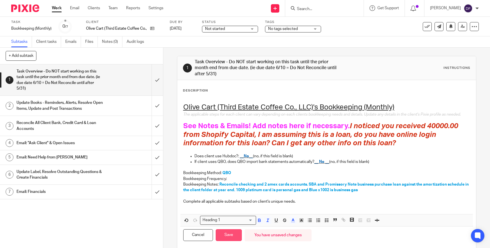
click at [233, 241] on button "Save" at bounding box center [229, 236] width 26 height 12
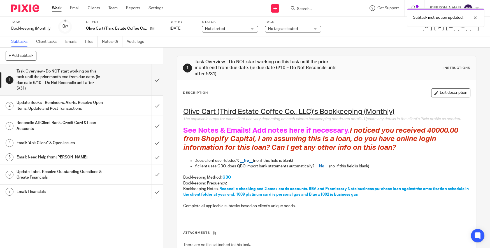
click at [285, 28] on span "No tags selected" at bounding box center [283, 29] width 30 height 4
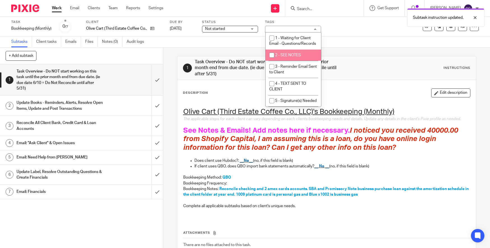
click at [281, 57] on span "2 - SEE NOTES" at bounding box center [288, 55] width 26 height 4
checkbox input "true"
click at [56, 7] on link "Work" at bounding box center [57, 8] width 10 height 6
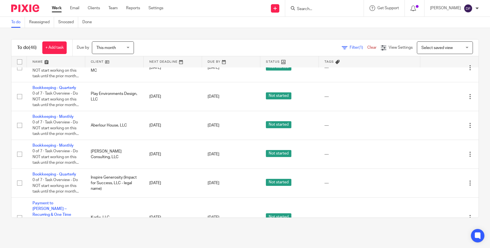
scroll to position [252, 0]
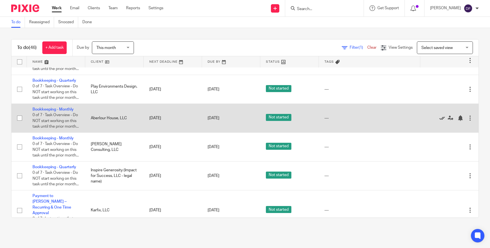
click at [440, 121] on icon at bounding box center [443, 118] width 6 height 6
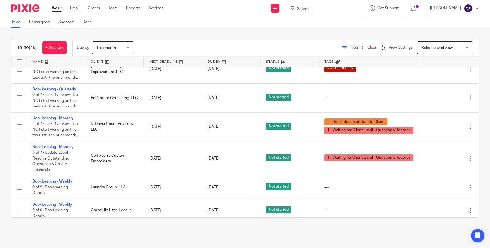
scroll to position [645, 0]
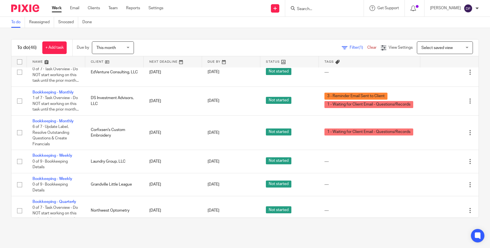
click at [67, 37] on link "Bookkeeping (Monthly)" at bounding box center [53, 35] width 41 height 4
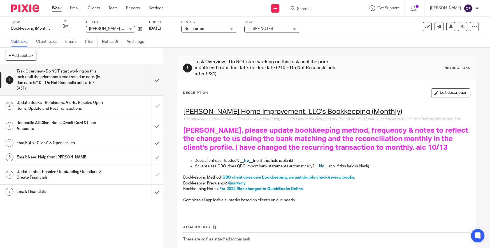
click at [58, 8] on link "Work" at bounding box center [57, 8] width 10 height 6
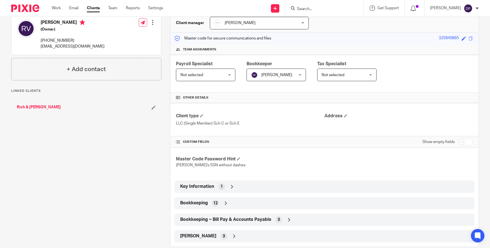
scroll to position [66, 0]
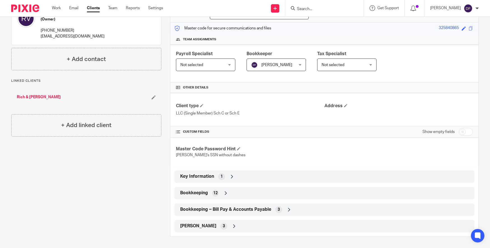
click at [463, 134] on input "checkbox" at bounding box center [466, 132] width 14 height 8
checkbox input "true"
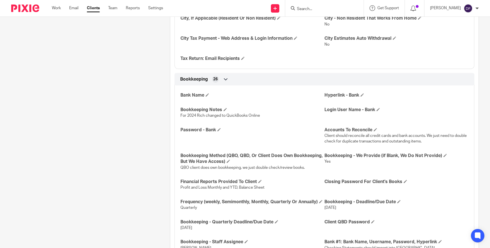
scroll to position [543, 0]
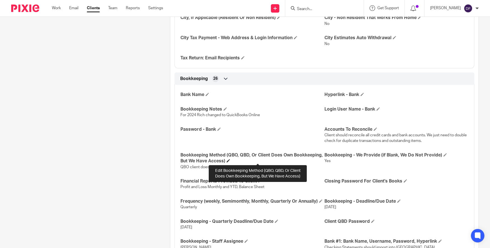
click at [230, 159] on span at bounding box center [228, 160] width 3 height 3
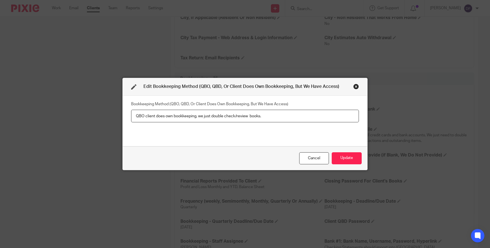
drag, startPoint x: 262, startPoint y: 117, endPoint x: 144, endPoint y: 118, distance: 118.3
click at [144, 118] on input "QBO client does own bookkeeping, we just double check/review books." at bounding box center [245, 116] width 228 height 13
type input "QBO we do recording transactions, reconciling and sending of financials."
click at [353, 160] on button "Update" at bounding box center [347, 158] width 30 height 12
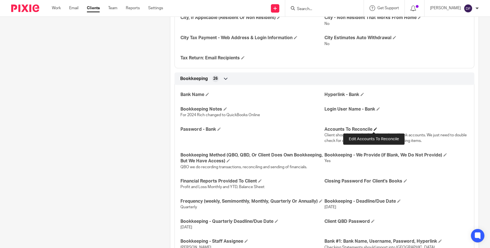
click at [374, 129] on span at bounding box center [375, 129] width 3 height 3
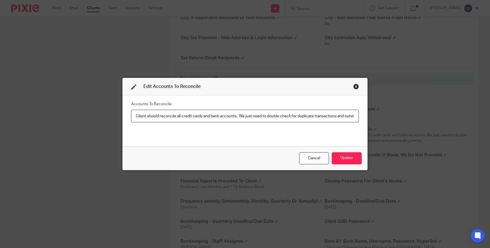
scroll to position [0, 25]
drag, startPoint x: 133, startPoint y: 117, endPoint x: 454, endPoint y: 117, distance: 321.0
click at [454, 117] on div "Edit Accounts To Reconcile Accounts To Reconcile Client should reconcile all cr…" at bounding box center [245, 124] width 490 height 248
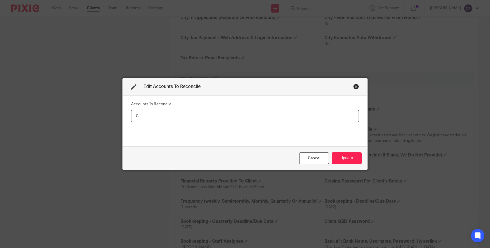
scroll to position [0, 0]
type input "Chase CC, Chase freedom cc, checking and savings"
click at [351, 155] on button "Update" at bounding box center [347, 158] width 30 height 12
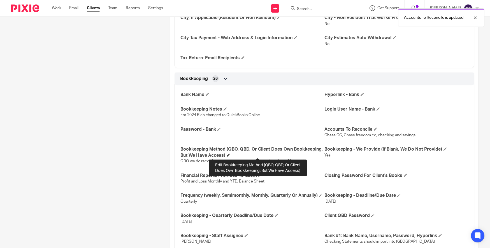
click at [230, 154] on span at bounding box center [228, 155] width 3 height 3
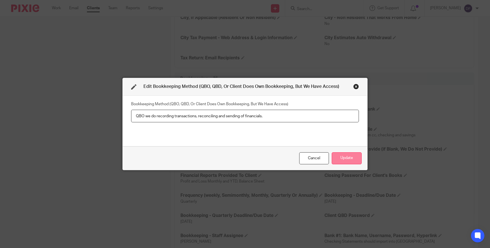
click at [347, 154] on button "Update" at bounding box center [347, 158] width 30 height 12
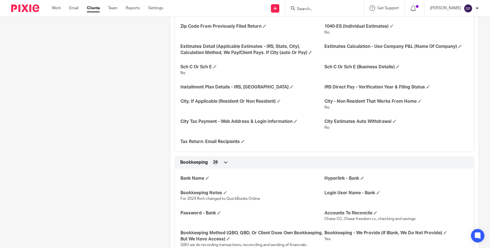
scroll to position [561, 0]
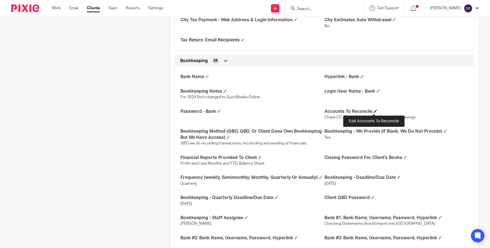
click at [375, 111] on span at bounding box center [375, 111] width 3 height 3
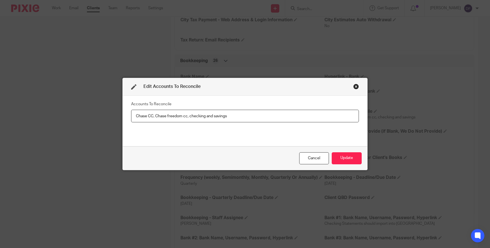
drag, startPoint x: 273, startPoint y: 116, endPoint x: 83, endPoint y: 110, distance: 190.1
click at [83, 110] on div "Edit Accounts To Reconcile Accounts To Reconcile Chase CC, Chase freedom cc, ch…" at bounding box center [245, 124] width 490 height 248
click at [320, 155] on div "Cancel" at bounding box center [314, 158] width 30 height 12
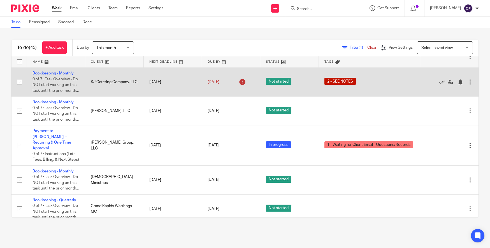
scroll to position [118, 0]
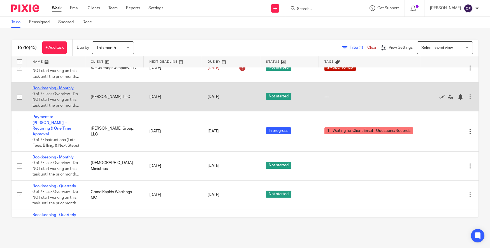
click at [71, 90] on link "Bookkeeping - Monthly" at bounding box center [53, 88] width 41 height 4
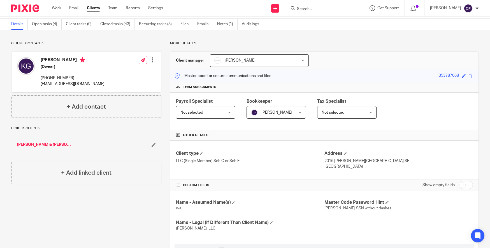
scroll to position [28, 0]
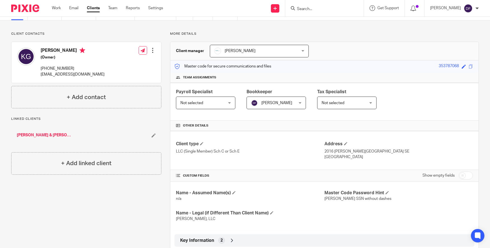
click at [459, 172] on input "checkbox" at bounding box center [466, 176] width 14 height 8
checkbox input "true"
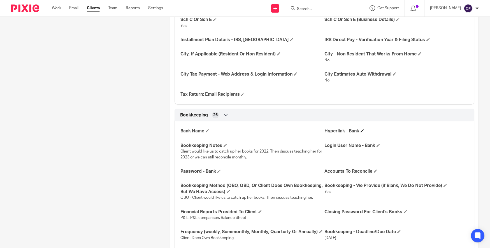
scroll to position [561, 0]
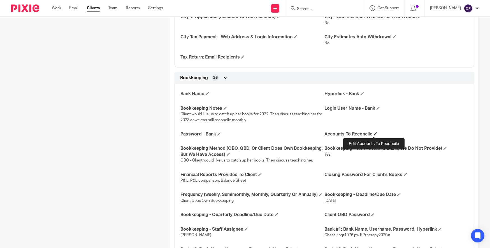
click at [374, 133] on span at bounding box center [375, 133] width 3 height 3
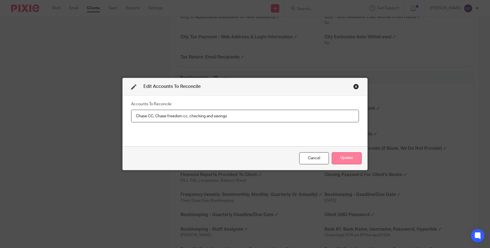
type input "Chase CC, Chase freedom cc, checking and savings"
click at [339, 159] on button "Update" at bounding box center [347, 158] width 30 height 12
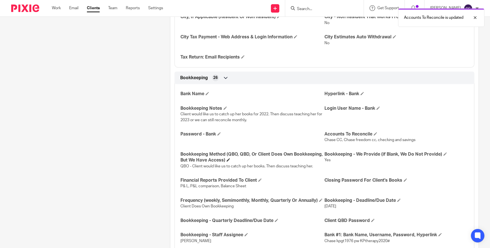
click at [260, 159] on h4 "Bookkeeping Method (QBO, QBD, Or Client Does Own Bookkeeping, But We Have Acces…" at bounding box center [253, 158] width 144 height 12
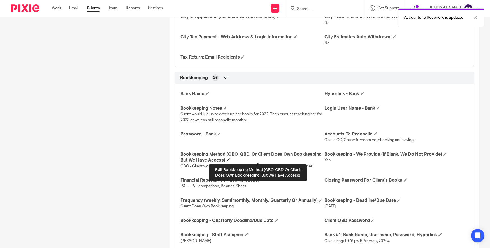
click at [230, 161] on span at bounding box center [228, 159] width 3 height 3
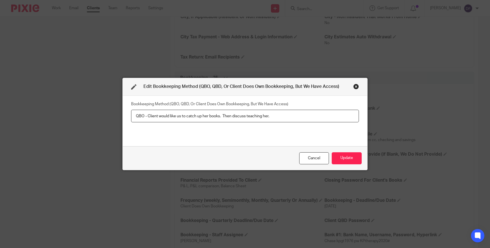
drag, startPoint x: 281, startPoint y: 118, endPoint x: 147, endPoint y: 116, distance: 134.6
click at [147, 116] on input "QBO - Client would like us to catch up her books. Then discuss teaching her." at bounding box center [245, 116] width 228 height 13
type input "QBO - we do bookkeeping"
click at [339, 161] on button "Update" at bounding box center [347, 158] width 30 height 12
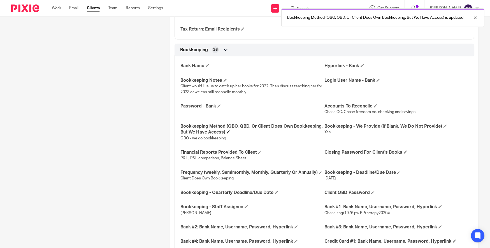
scroll to position [617, 0]
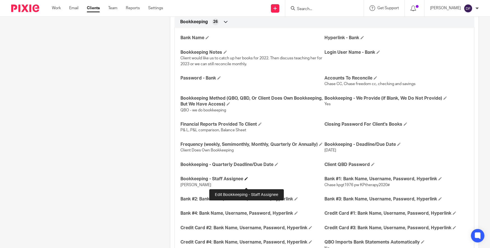
click at [245, 181] on span at bounding box center [246, 178] width 3 height 3
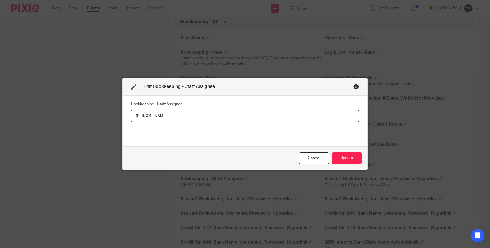
drag, startPoint x: 172, startPoint y: 119, endPoint x: 117, endPoint y: 114, distance: 55.5
click at [117, 114] on div "Edit Bookkeeping - Staff Assignee Bookkeeping - Staff Assignee Linnea Cancel Up…" at bounding box center [245, 124] width 490 height 248
click at [348, 154] on button "Update" at bounding box center [347, 158] width 30 height 12
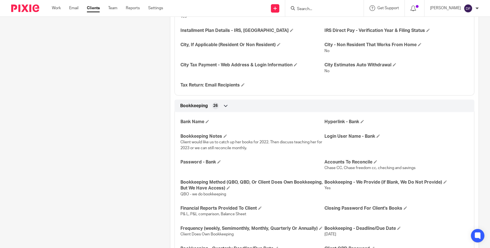
scroll to position [561, 0]
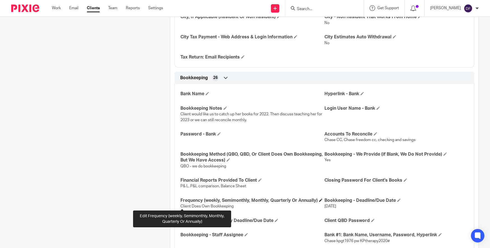
click at [319, 202] on span at bounding box center [320, 200] width 3 height 3
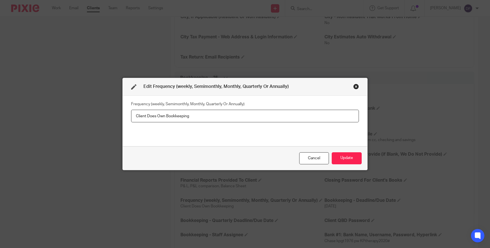
drag, startPoint x: 196, startPoint y: 121, endPoint x: 115, endPoint y: 117, distance: 81.1
click at [115, 117] on div "Edit Frequency (weekly, Semimonthly, Monthly, Quarterly Or Annually) Frequency …" at bounding box center [245, 124] width 490 height 248
type input "Monthly"
click at [347, 158] on button "Update" at bounding box center [347, 158] width 30 height 12
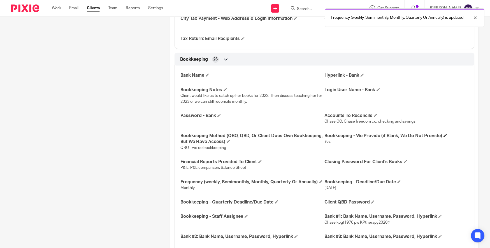
scroll to position [589, 0]
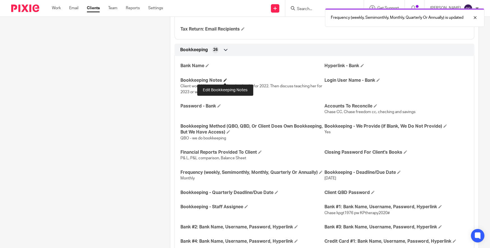
click at [226, 80] on span at bounding box center [225, 79] width 3 height 3
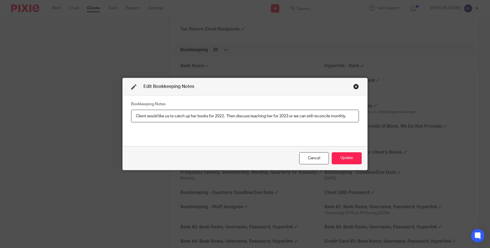
drag, startPoint x: 349, startPoint y: 118, endPoint x: 99, endPoint y: 115, distance: 250.3
click at [99, 115] on div "Edit Bookkeeping Notes Bookkeeping Notes Client would like us to catch up her b…" at bounding box center [245, 124] width 490 height 248
type input "B"
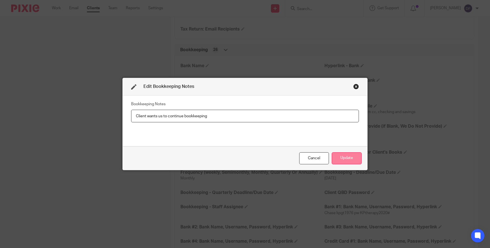
type input "Client wants us to continue bookkeeping"
click at [346, 159] on button "Update" at bounding box center [347, 158] width 30 height 12
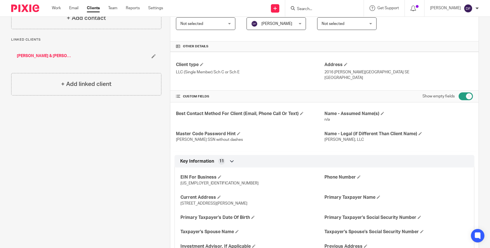
scroll to position [0, 0]
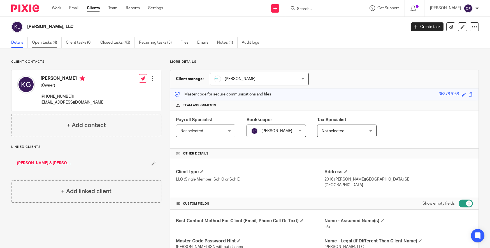
click at [47, 43] on link "Open tasks (4)" at bounding box center [47, 42] width 30 height 11
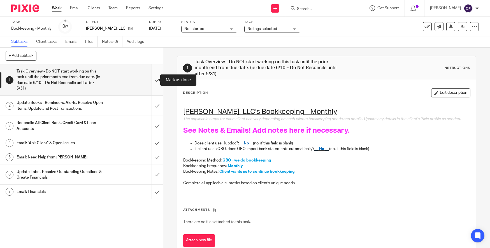
click at [151, 78] on input "submit" at bounding box center [81, 79] width 163 height 31
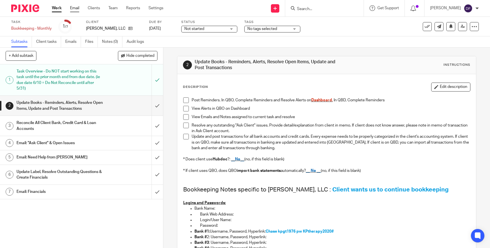
click at [77, 10] on link "Email" at bounding box center [74, 8] width 9 height 6
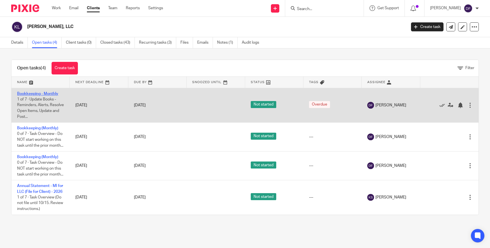
click at [34, 92] on link "Bookkeeping - Monthly" at bounding box center [37, 94] width 41 height 4
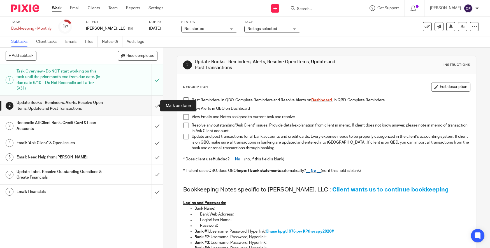
click at [148, 103] on input "submit" at bounding box center [81, 106] width 163 height 20
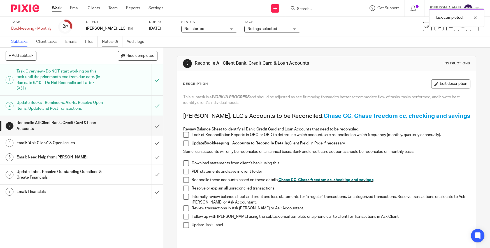
click at [110, 43] on link "Notes (0)" at bounding box center [112, 41] width 20 height 11
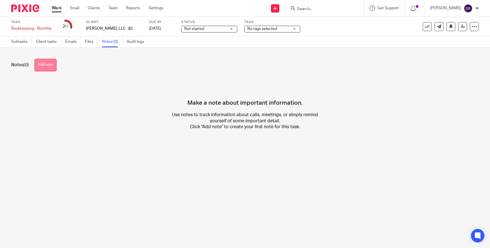
click at [41, 63] on button "Add note" at bounding box center [45, 65] width 22 height 13
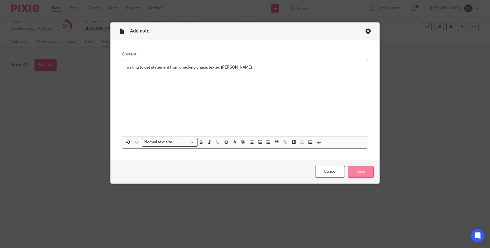
click at [355, 170] on input "Save" at bounding box center [361, 172] width 26 height 12
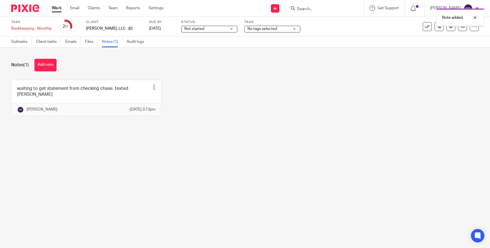
click at [250, 27] on span "No tags selected" at bounding box center [263, 29] width 30 height 4
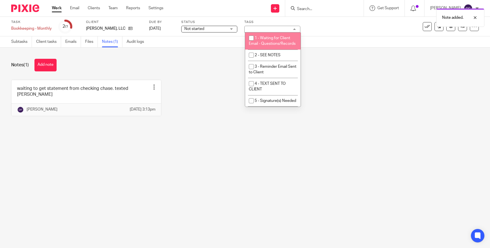
click at [257, 38] on span "1 - Waiting for Client Email - Questions/Records" at bounding box center [272, 41] width 47 height 10
checkbox input "true"
click at [220, 27] on span "Not started" at bounding box center [205, 29] width 42 height 6
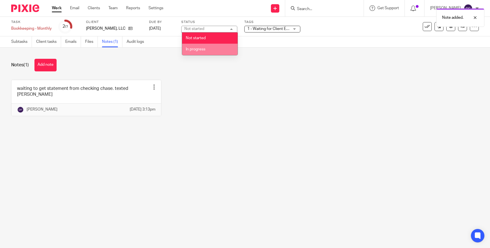
click at [214, 48] on li "In progress" at bounding box center [210, 49] width 56 height 11
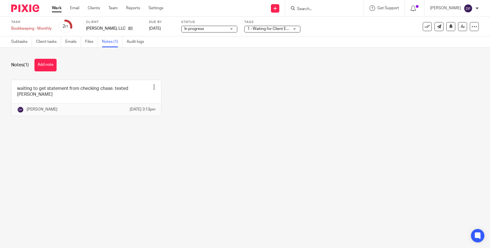
click at [274, 29] on span "1 - Waiting for Client Email - Questions/Records" at bounding box center [289, 29] width 83 height 4
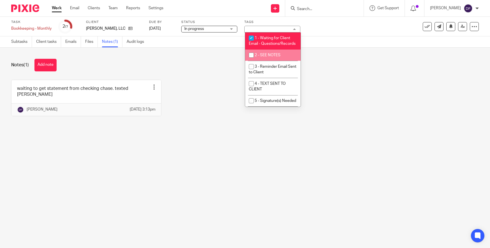
click at [285, 61] on li "2 - SEE NOTES" at bounding box center [273, 55] width 56 height 11
checkbox input "true"
click at [23, 42] on link "Subtasks" at bounding box center [21, 41] width 21 height 11
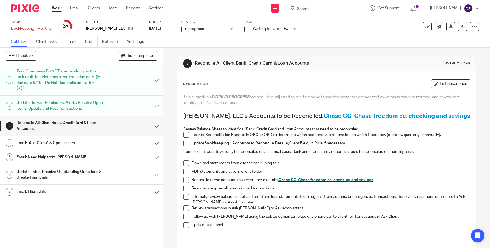
click at [58, 9] on link "Work" at bounding box center [57, 8] width 10 height 6
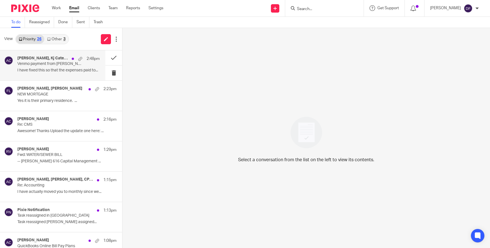
click at [41, 69] on p "I have fixed this so that the expenses paid to..." at bounding box center [58, 70] width 82 height 5
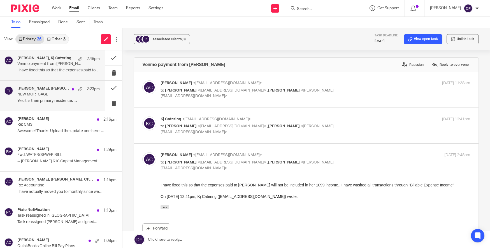
click at [49, 99] on p "Yes it is their primary residence. ..." at bounding box center [58, 101] width 82 height 5
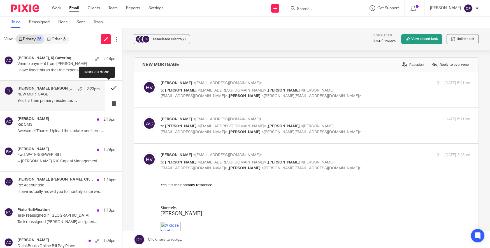
click at [108, 86] on button at bounding box center [113, 88] width 17 height 15
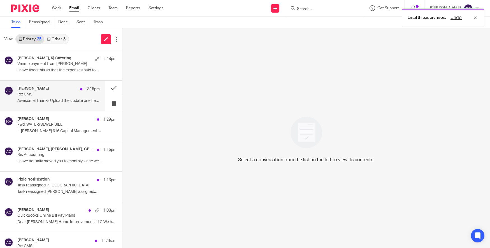
click at [66, 99] on p "Awesome! Thanks Upload the update one here: ..." at bounding box center [58, 101] width 82 height 5
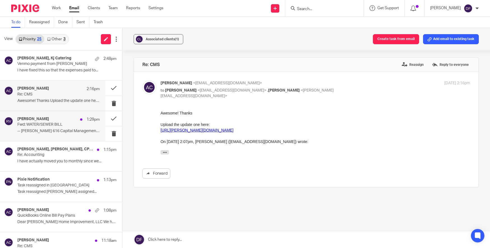
click at [52, 124] on p "Fwd: WATER/SEWER BILL" at bounding box center [50, 124] width 66 height 5
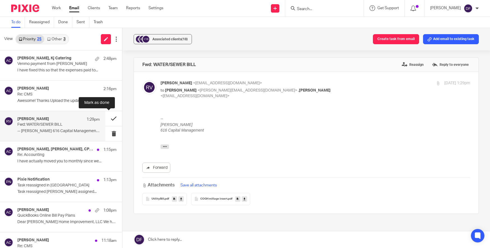
click at [108, 114] on button at bounding box center [113, 118] width 17 height 15
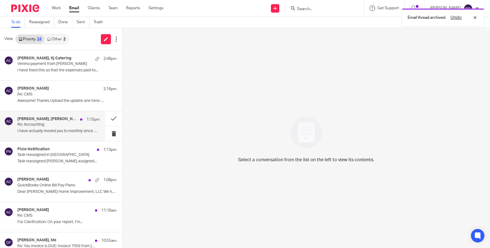
click at [71, 124] on p "Re: Accounting" at bounding box center [50, 124] width 66 height 5
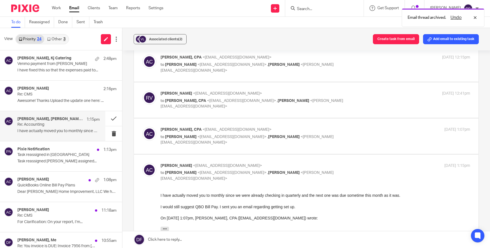
scroll to position [112, 0]
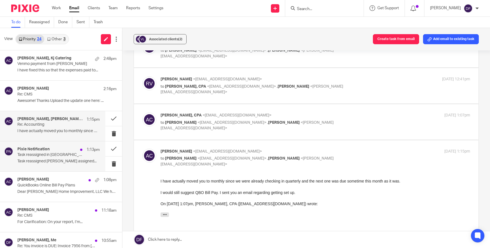
click at [68, 155] on p "Task reassigned in Pixie" at bounding box center [50, 155] width 66 height 5
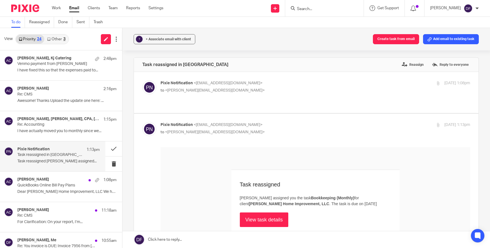
scroll to position [0, 0]
click at [30, 186] on p "QuickBooks Online Bill Pay Plans" at bounding box center [50, 185] width 66 height 5
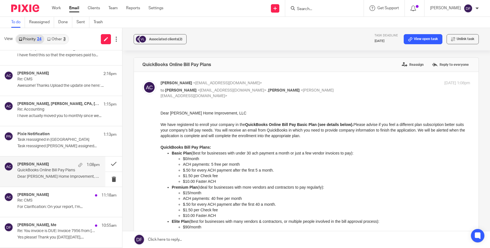
scroll to position [28, 0]
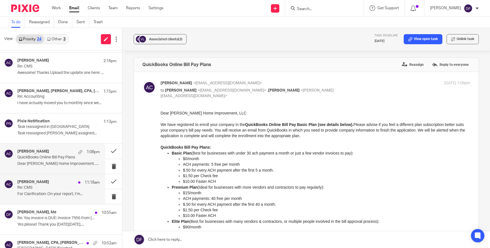
click at [45, 184] on div "Amy Corfixsen 11:18am" at bounding box center [58, 183] width 82 height 6
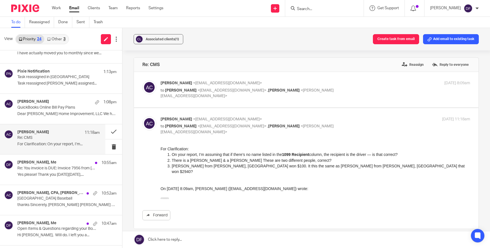
scroll to position [84, 0]
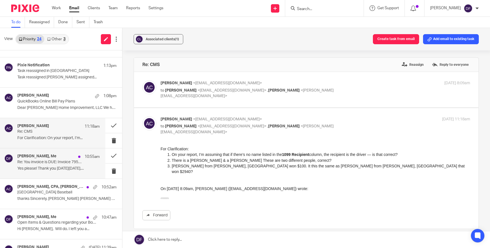
click at [48, 170] on p "Yes please! Thank you On Mon, Oct 13,..." at bounding box center [58, 169] width 82 height 5
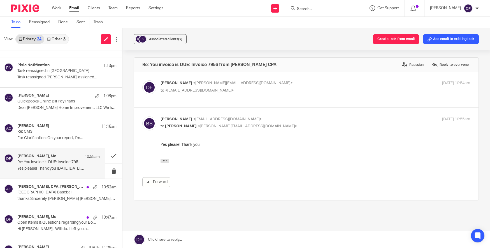
scroll to position [0, 0]
click at [313, 88] on p "to <bradleesanders1@gmail.com>" at bounding box center [264, 91] width 207 height 6
checkbox input "true"
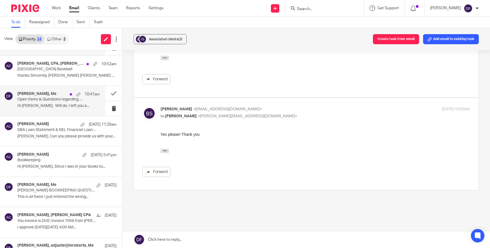
scroll to position [224, 0]
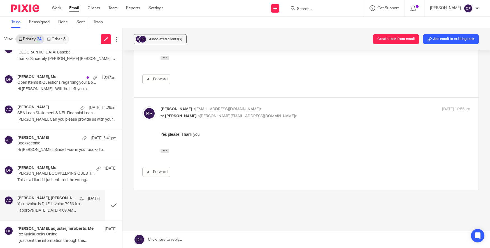
click at [70, 202] on p "You invoice is DUE: Invoice 7956 from Amy L Corfixsen CPA" at bounding box center [50, 204] width 66 height 5
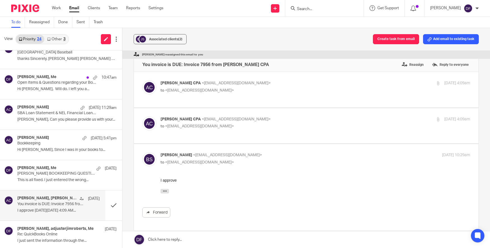
scroll to position [0, 0]
click at [181, 40] on span "(2)" at bounding box center [180, 39] width 4 height 3
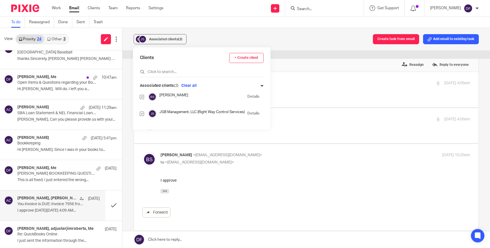
click at [323, 197] on div "Forward" at bounding box center [306, 198] width 328 height 40
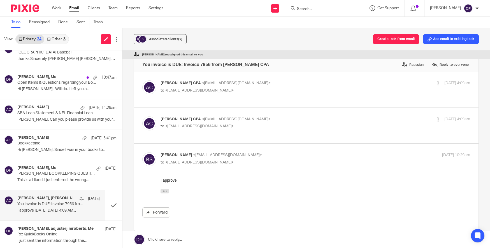
click at [183, 236] on link at bounding box center [306, 240] width 368 height 17
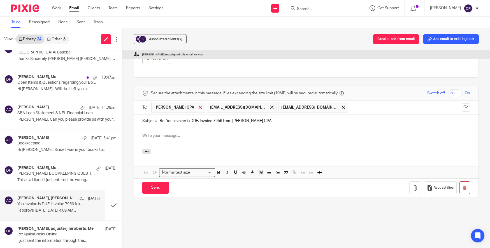
click at [199, 107] on span at bounding box center [200, 108] width 4 height 4
click at [286, 107] on span at bounding box center [288, 108] width 4 height 4
click at [199, 136] on p at bounding box center [306, 136] width 328 height 6
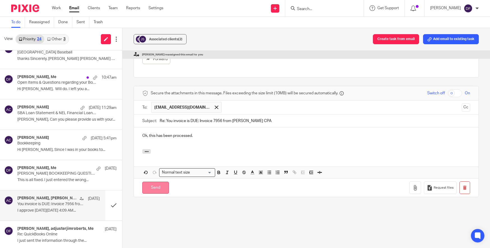
click at [152, 185] on input "Send" at bounding box center [155, 188] width 27 height 12
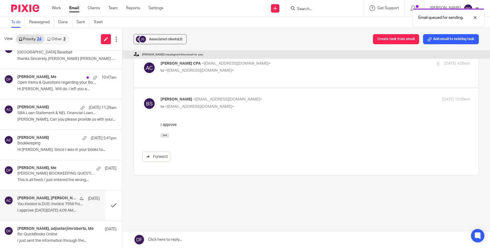
scroll to position [56, 0]
click at [106, 202] on button at bounding box center [113, 206] width 17 height 30
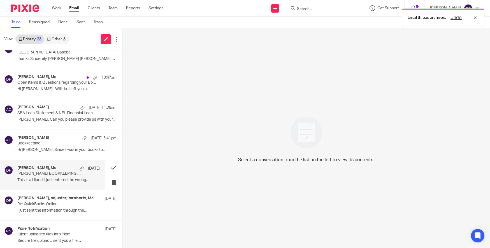
click at [77, 168] on div "Oct 8" at bounding box center [88, 169] width 23 height 6
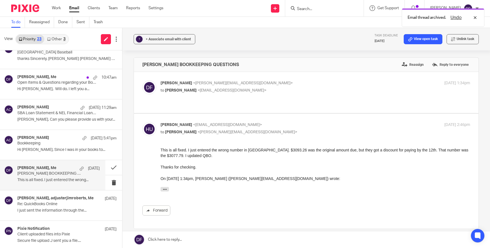
scroll to position [0, 0]
click at [114, 165] on button at bounding box center [113, 167] width 17 height 15
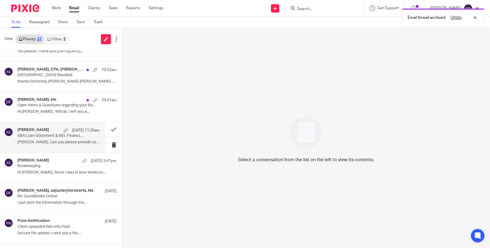
scroll to position [196, 0]
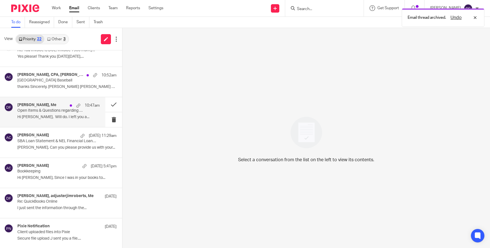
click at [52, 114] on div "John Wierenga, Me 10:47am Open Items & Questions regarding your Bookkeeping. AC…" at bounding box center [58, 112] width 82 height 19
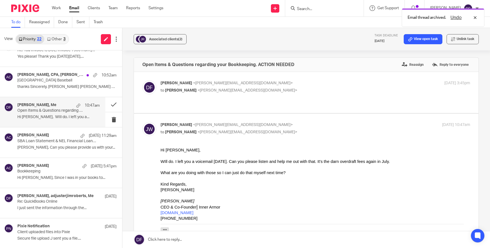
scroll to position [0, 0]
click at [311, 89] on p "to John Wierenga <john@forgeinnerarmor.com>" at bounding box center [264, 91] width 207 height 6
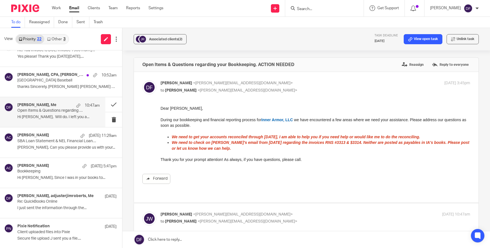
click at [311, 89] on p "to John Wierenga <john@forgeinnerarmor.com>" at bounding box center [264, 91] width 207 height 6
checkbox input "false"
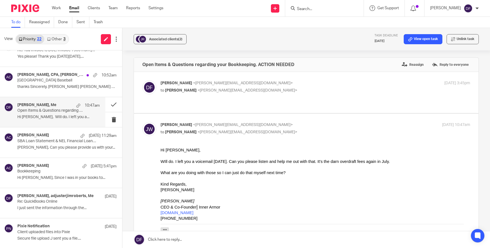
click at [259, 237] on link at bounding box center [306, 240] width 368 height 17
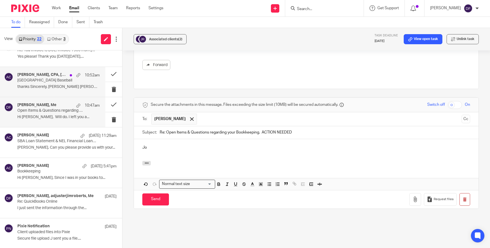
click at [41, 82] on p "East Carolina University Baseball" at bounding box center [50, 80] width 66 height 5
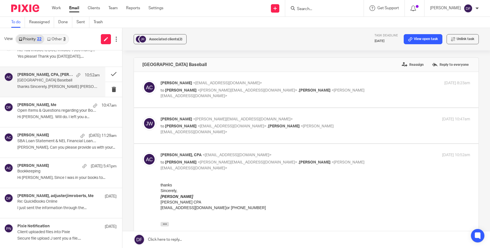
click at [329, 119] on p "John Wierenga <john@forgeinnerarmor.com>" at bounding box center [264, 120] width 207 height 6
checkbox input "true"
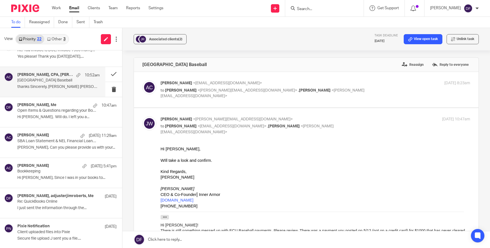
click at [348, 89] on p "to John Wierenga <john@forgeinnerarmor.com> , Donna Ferguson <donna@amylcpa.com>" at bounding box center [264, 93] width 207 height 11
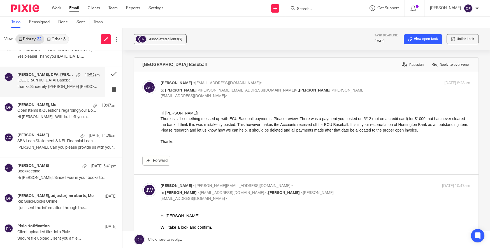
click at [348, 89] on p "to John Wierenga <john@forgeinnerarmor.com> , Donna Ferguson <donna@amylcpa.com>" at bounding box center [264, 93] width 207 height 11
checkbox input "false"
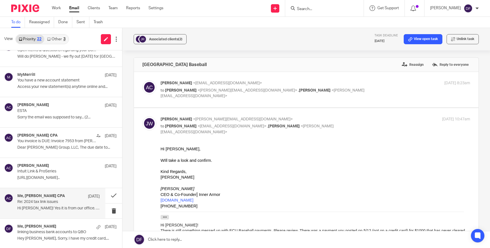
scroll to position [410, 0]
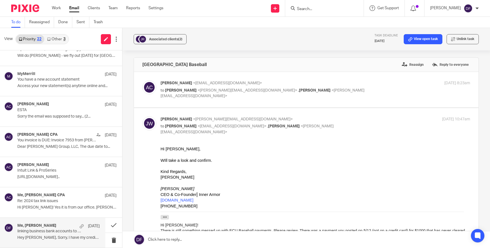
click at [56, 236] on p "Hey Donna, Sorry, I have my credit card,..." at bounding box center [58, 238] width 82 height 5
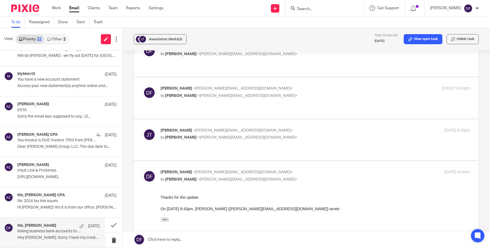
scroll to position [103, 0]
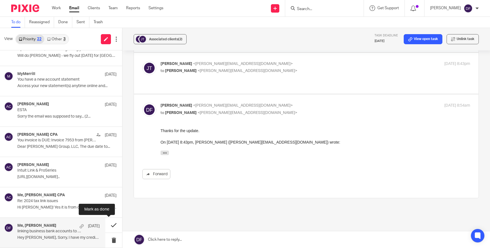
click at [109, 222] on button at bounding box center [113, 225] width 17 height 15
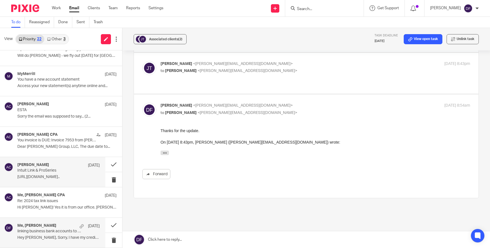
scroll to position [379, 0]
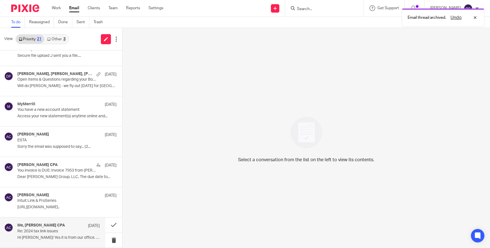
click at [33, 230] on p "Re: 2024 tax link issues" at bounding box center [50, 231] width 66 height 5
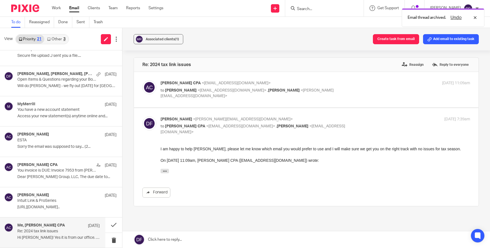
scroll to position [0, 0]
click at [367, 85] on div "Sep 27, 2025 11:09am" at bounding box center [418, 83] width 103 height 6
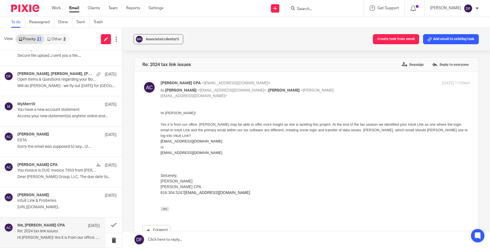
click at [367, 85] on div "Sep 27, 2025 11:09am" at bounding box center [418, 83] width 103 height 6
checkbox input "false"
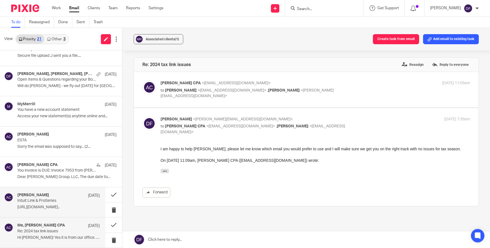
click at [66, 198] on div "Amy Corfixsen Sep 27" at bounding box center [58, 196] width 82 height 6
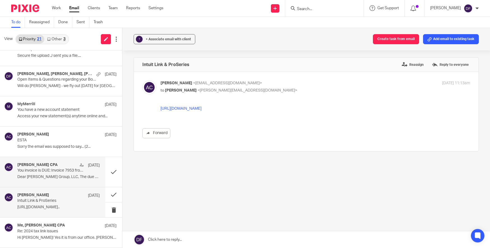
click at [57, 170] on p "You invoice is DUE: Invoice 7953 from Amy L Corfixsen CPA" at bounding box center [50, 170] width 66 height 5
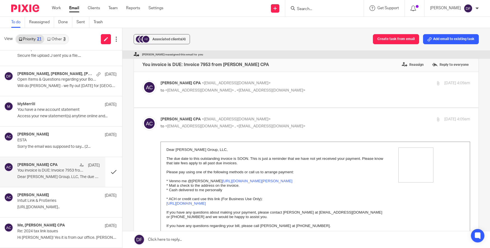
click at [455, 34] on div "+2 Associated clients (4) Create task from email Add email to existing task" at bounding box center [306, 39] width 368 height 22
click at [455, 38] on button "Add email to existing task" at bounding box center [451, 39] width 56 height 10
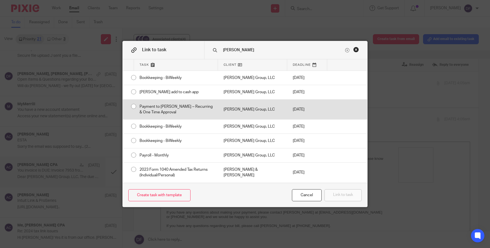
type input "larry"
click at [314, 105] on div "[DATE]" at bounding box center [307, 110] width 40 height 20
radio input "true"
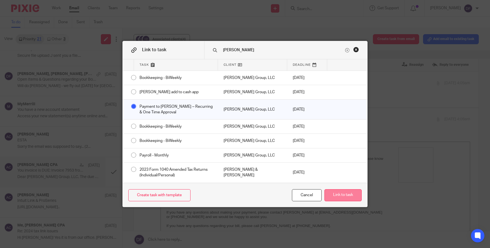
click at [342, 191] on button "Link to task" at bounding box center [343, 195] width 37 height 12
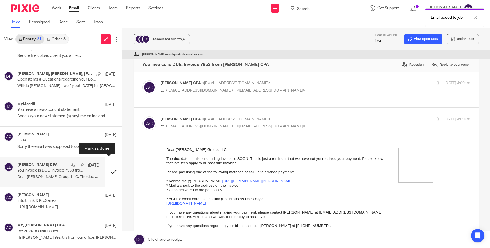
click at [111, 173] on button at bounding box center [113, 172] width 17 height 30
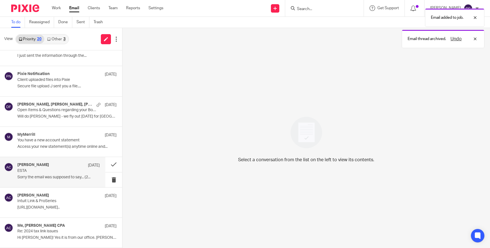
click at [45, 169] on p "ESTA" at bounding box center [50, 171] width 66 height 5
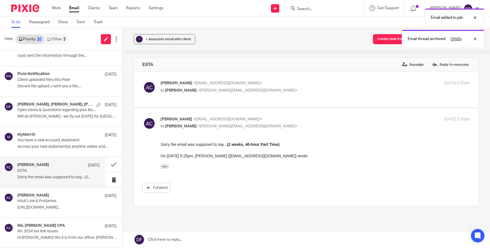
scroll to position [0, 0]
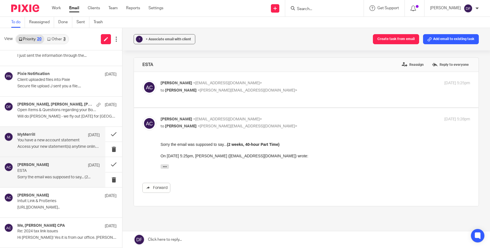
click at [47, 145] on p "Access your new statement(s) anytime online and..." at bounding box center [58, 147] width 82 height 5
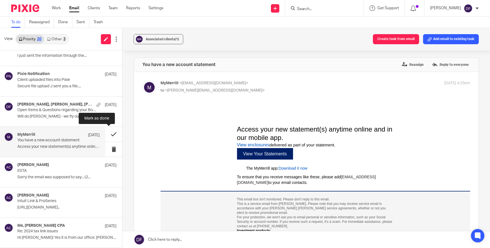
click at [109, 132] on button at bounding box center [113, 134] width 17 height 15
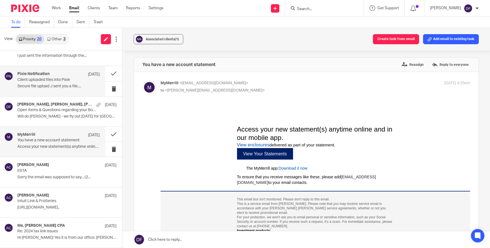
scroll to position [318, 0]
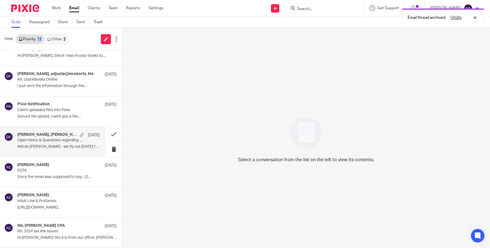
click at [30, 145] on p "Will do Amy - we fly out tomorrow for Salt Lake..." at bounding box center [58, 147] width 82 height 5
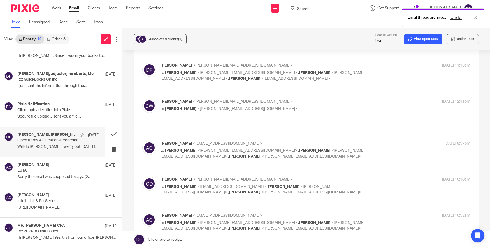
scroll to position [140, 0]
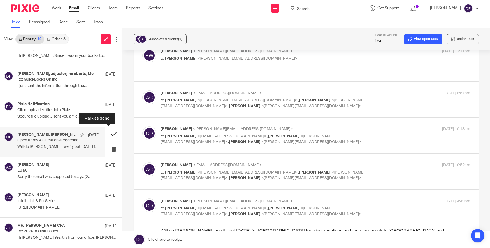
click at [113, 131] on button at bounding box center [113, 134] width 17 height 15
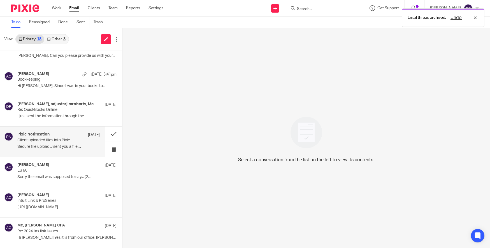
click at [35, 138] on div "Pixie Notification Oct 7" at bounding box center [58, 135] width 82 height 6
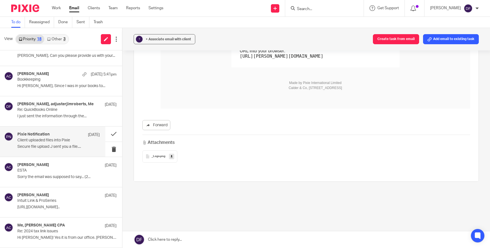
scroll to position [167, 0]
click at [111, 132] on button at bounding box center [113, 134] width 17 height 15
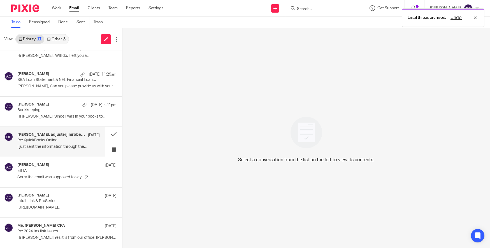
click at [46, 141] on p "Re: QuickBooks Online" at bounding box center [50, 140] width 66 height 5
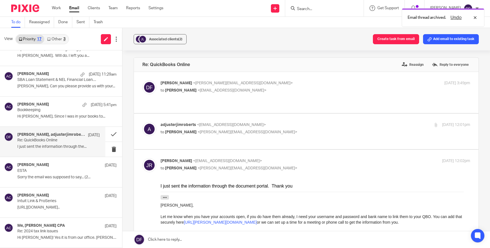
scroll to position [0, 0]
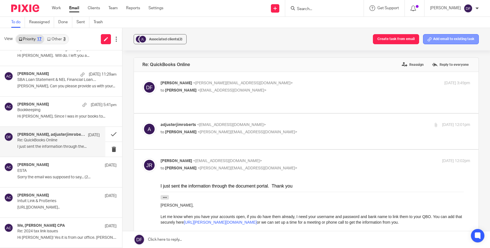
click at [442, 40] on button "Add email to existing task" at bounding box center [451, 39] width 56 height 10
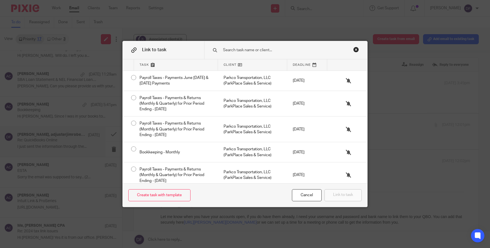
click at [283, 49] on input "text" at bounding box center [284, 50] width 122 height 6
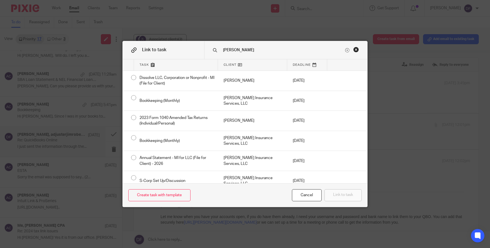
type input "jim"
click at [353, 50] on div "Close this dialog window" at bounding box center [356, 50] width 6 height 6
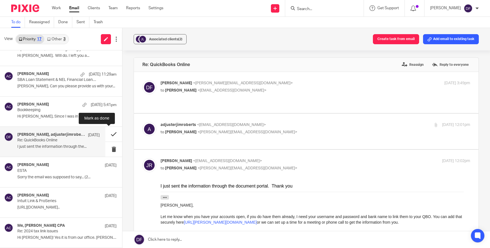
click at [108, 132] on button at bounding box center [113, 134] width 17 height 15
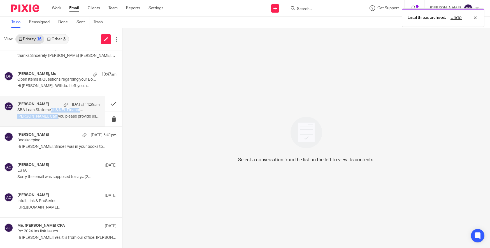
click at [50, 113] on div "Amy Corfixsen Oct 12 11:29am SBA Loan Statement & NEL Financial Loan Statement …" at bounding box center [58, 111] width 82 height 19
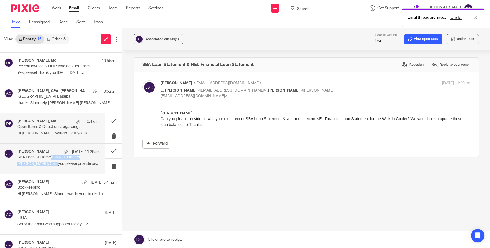
scroll to position [171, 0]
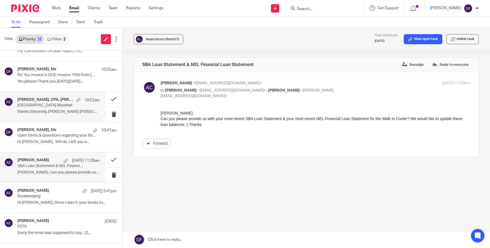
click at [59, 110] on p "thanks Sincerely, Amy Amy L Corfixsen CPA..." at bounding box center [58, 112] width 82 height 5
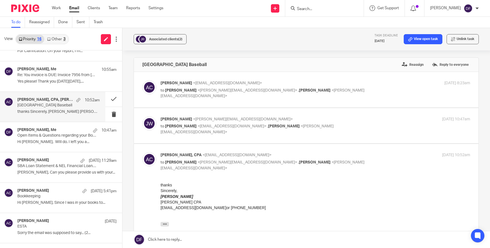
scroll to position [0, 0]
click at [114, 96] on button at bounding box center [113, 99] width 17 height 15
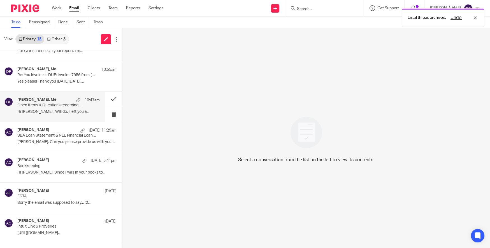
click at [51, 109] on div "John Wierenga, Me 10:47am Open Items & Questions regarding your Bookkeeping. AC…" at bounding box center [58, 107] width 82 height 19
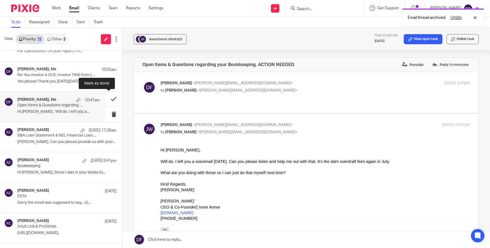
click at [109, 98] on button at bounding box center [113, 99] width 17 height 15
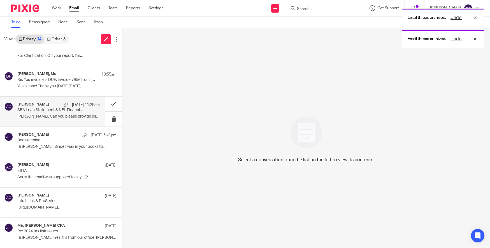
scroll to position [167, 0]
click at [48, 84] on div "Brad Sanders, Me 10:55am Re: You invoice is DUE: Invoice 7956 from Amy L Corfix…" at bounding box center [58, 81] width 82 height 19
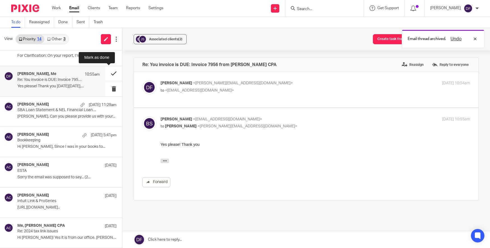
scroll to position [0, 0]
click at [112, 74] on button at bounding box center [113, 73] width 17 height 15
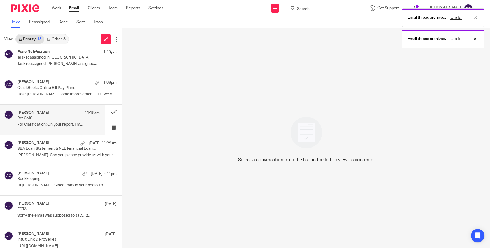
scroll to position [80, 0]
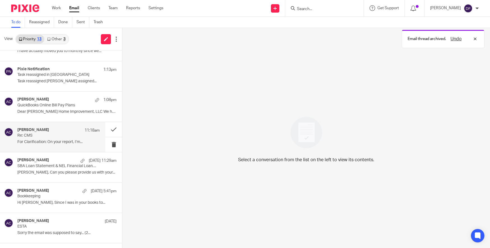
click at [52, 133] on p "Re: CMS" at bounding box center [50, 135] width 66 height 5
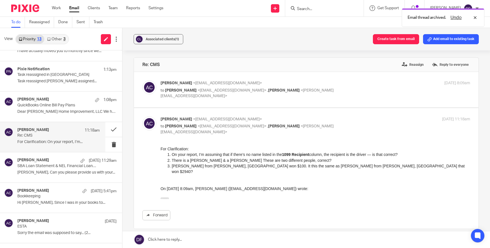
scroll to position [0, 0]
click at [59, 108] on p "QuickBooks Online Bill Pay Plans" at bounding box center [50, 105] width 66 height 5
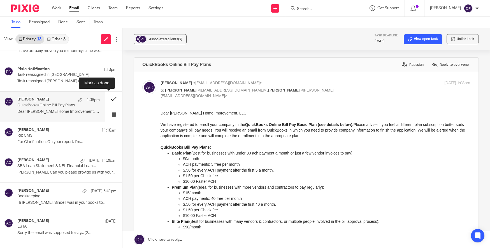
click at [111, 102] on button at bounding box center [113, 99] width 17 height 15
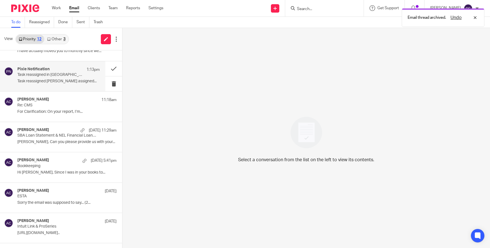
click at [67, 77] on p "Task reassigned in Pixie" at bounding box center [50, 75] width 66 height 5
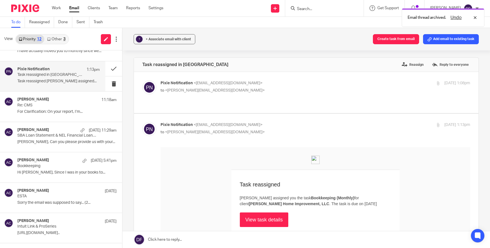
click at [306, 85] on p "Pixie Notification <no-reply@notifications.usepixie.com>" at bounding box center [264, 83] width 207 height 6
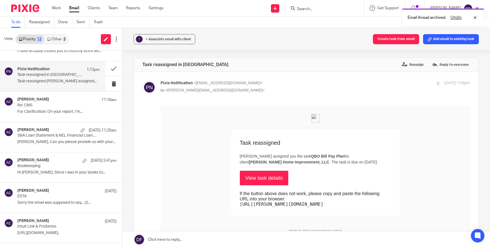
click at [306, 85] on p "Pixie Notification <no-reply@notifications.usepixie.com>" at bounding box center [264, 83] width 207 height 6
checkbox input "false"
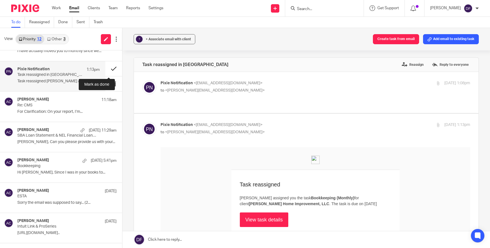
click at [113, 68] on button at bounding box center [113, 68] width 17 height 15
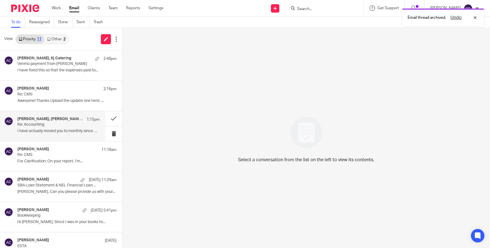
click at [70, 125] on p "Re: Accounting" at bounding box center [50, 124] width 66 height 5
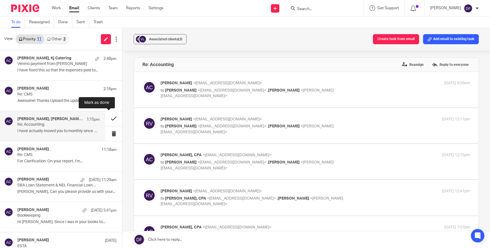
click at [111, 117] on button at bounding box center [113, 118] width 17 height 15
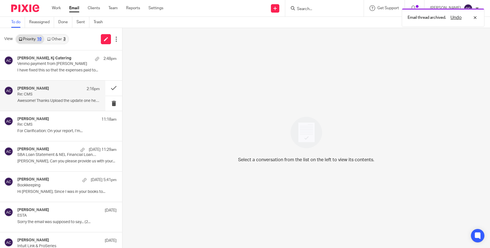
click at [54, 92] on p "Re: CMS" at bounding box center [50, 94] width 66 height 5
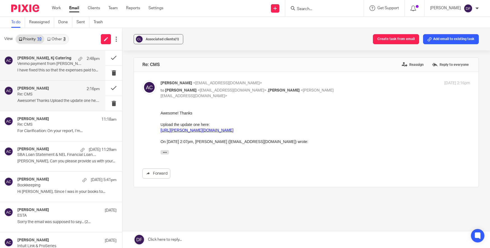
click at [62, 64] on p "Venmo payment from [PERSON_NAME]" at bounding box center [50, 64] width 66 height 5
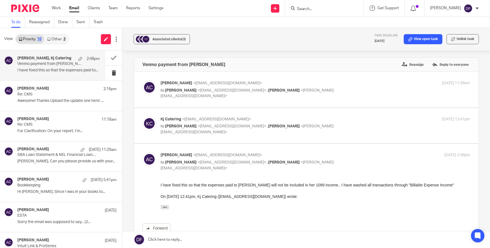
click at [302, 10] on input "Search" at bounding box center [322, 9] width 50 height 5
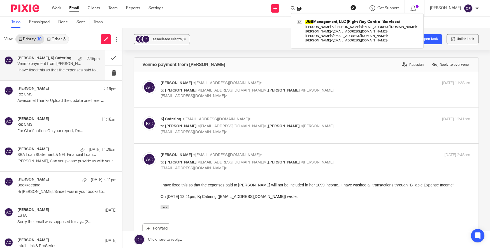
type input "jgb"
click button "submit" at bounding box center [0, 0] width 0 height 0
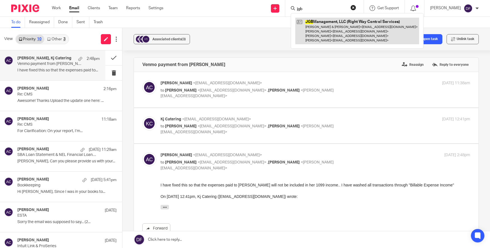
click at [373, 28] on link at bounding box center [357, 31] width 124 height 27
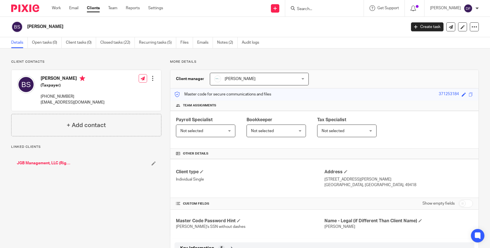
click at [460, 206] on input "checkbox" at bounding box center [466, 204] width 14 height 8
checkbox input "true"
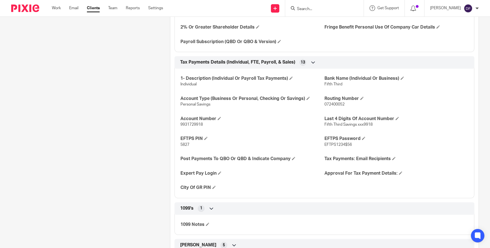
scroll to position [1121, 0]
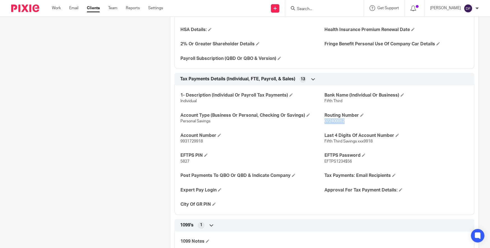
drag, startPoint x: 346, startPoint y: 127, endPoint x: 322, endPoint y: 128, distance: 24.7
click at [325, 124] on p "072400052" at bounding box center [397, 122] width 144 height 6
copy span "072400052"
drag, startPoint x: 203, startPoint y: 147, endPoint x: 168, endPoint y: 152, distance: 35.4
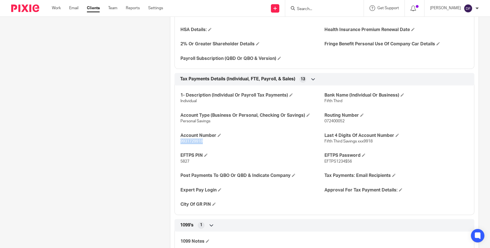
copy span "9931729918"
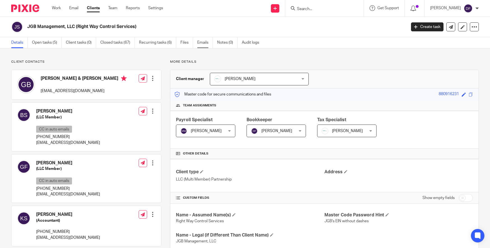
click at [200, 41] on link "Emails" at bounding box center [205, 42] width 16 height 11
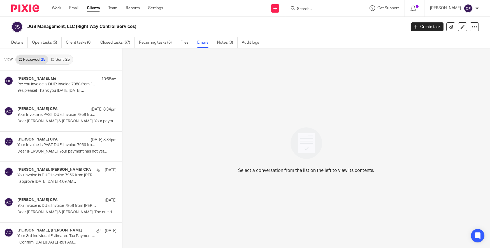
click at [59, 54] on div "View Received 25 Sent 25" at bounding box center [61, 59] width 122 height 22
click at [58, 59] on link "Sent 25" at bounding box center [60, 59] width 24 height 9
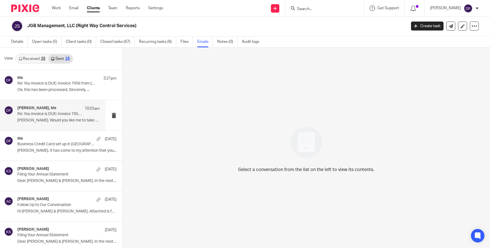
click at [50, 122] on p "Brad, Would you like me to take this out of..." at bounding box center [58, 120] width 82 height 5
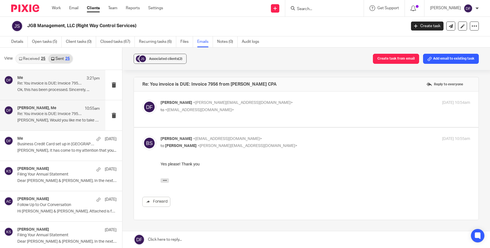
click at [59, 90] on p "Ok, this has been processed. Sincerely, ..." at bounding box center [58, 90] width 82 height 5
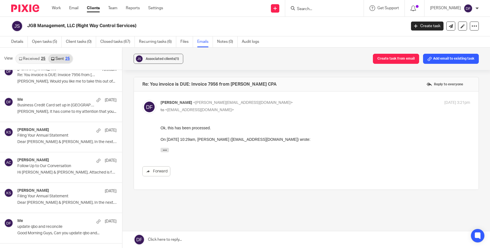
scroll to position [56, 0]
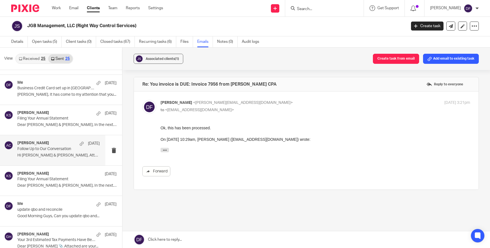
click at [57, 149] on p "Follow Up to Our Conversation" at bounding box center [50, 149] width 66 height 5
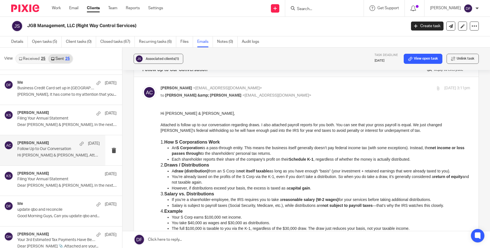
scroll to position [28, 0]
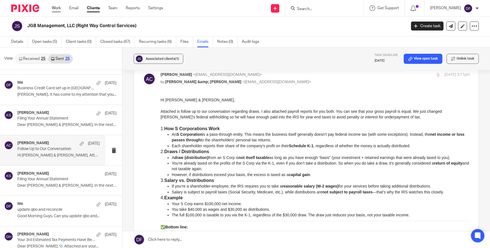
click at [56, 9] on link "Work" at bounding box center [56, 8] width 9 height 6
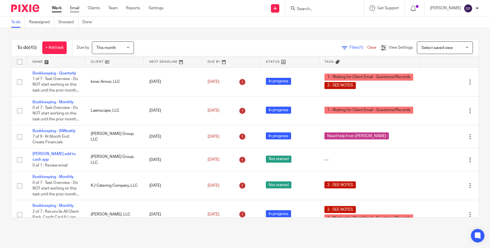
click at [75, 7] on link "Email" at bounding box center [74, 8] width 9 height 6
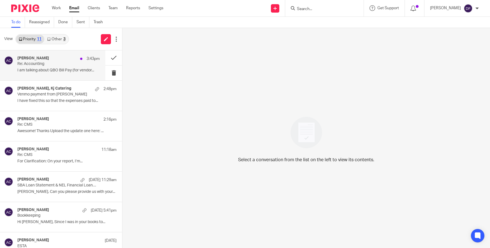
click at [45, 64] on p "Re: Accounting" at bounding box center [50, 64] width 66 height 5
